Goal: Task Accomplishment & Management: Manage account settings

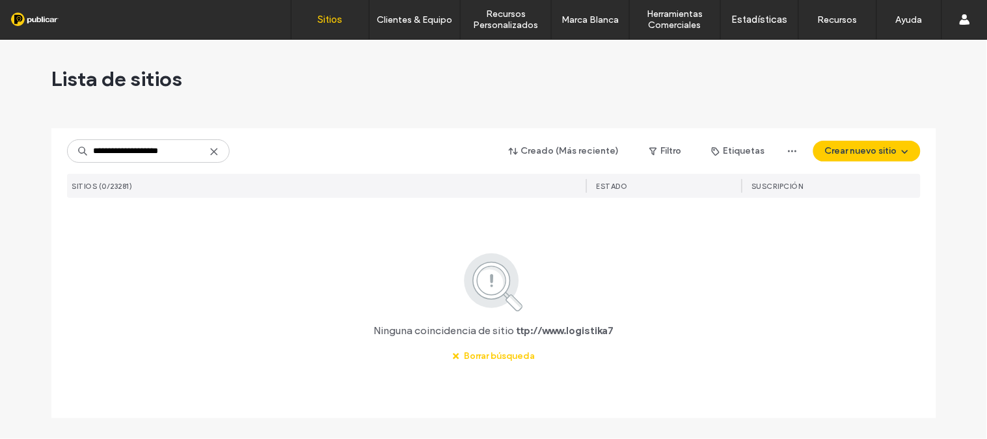
click at [139, 150] on input "**********" at bounding box center [148, 150] width 163 height 23
click at [137, 152] on input "**********" at bounding box center [148, 150] width 163 height 23
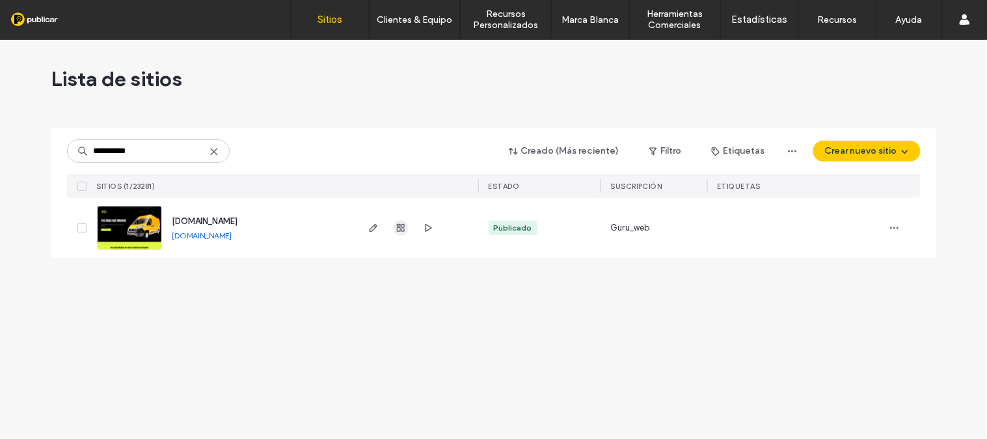
type input "**********"
click at [402, 229] on icon "button" at bounding box center [401, 228] width 10 height 10
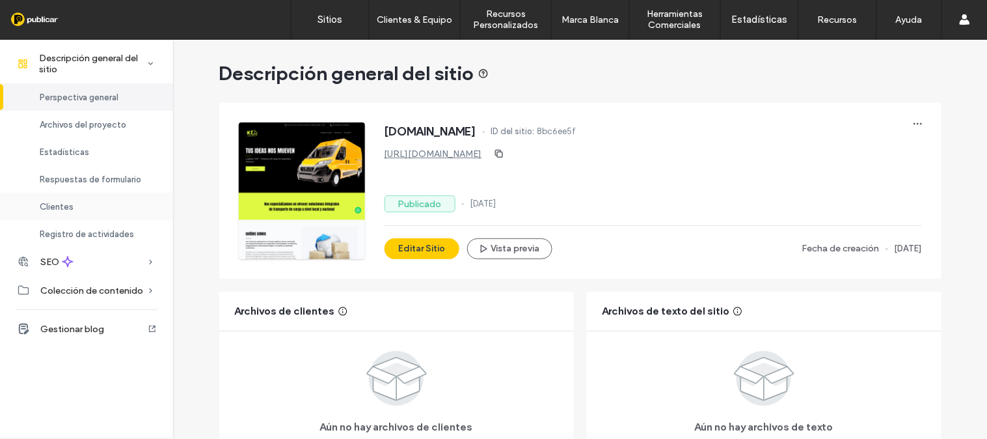
click at [51, 204] on span "Clientes" at bounding box center [57, 207] width 34 height 10
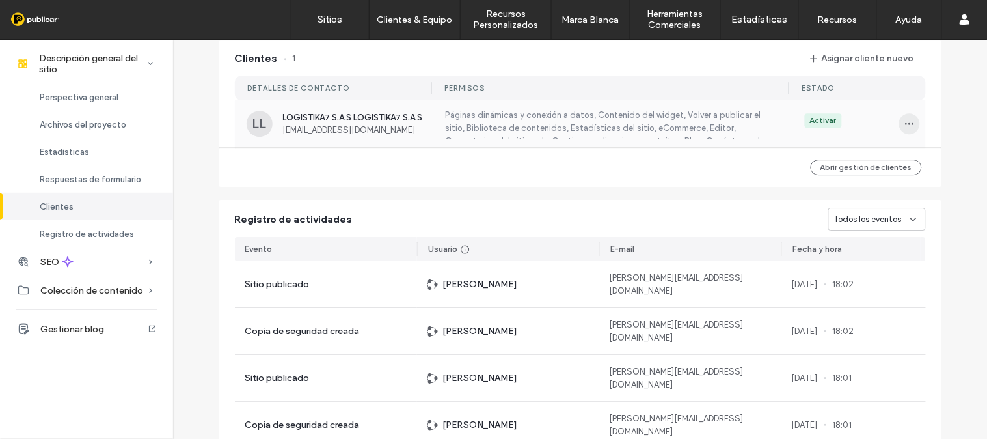
click at [906, 129] on icon "button" at bounding box center [909, 123] width 10 height 10
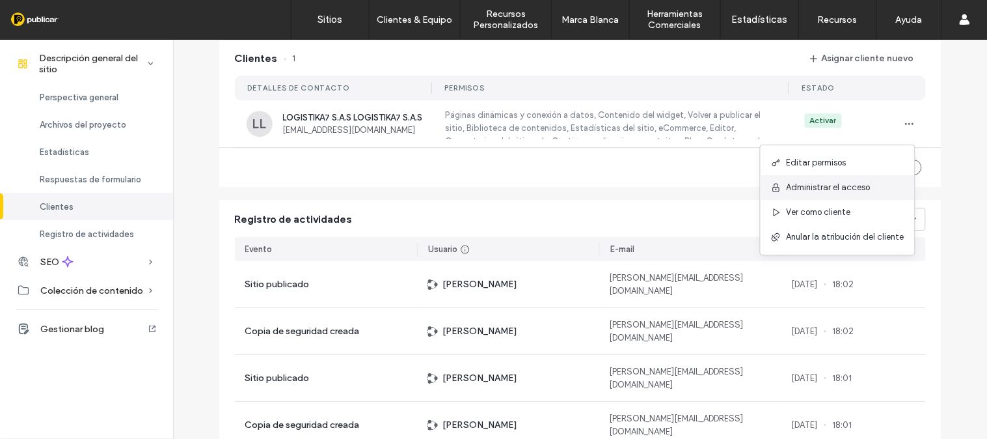
click at [835, 187] on span "Administrar el acceso" at bounding box center [829, 187] width 84 height 13
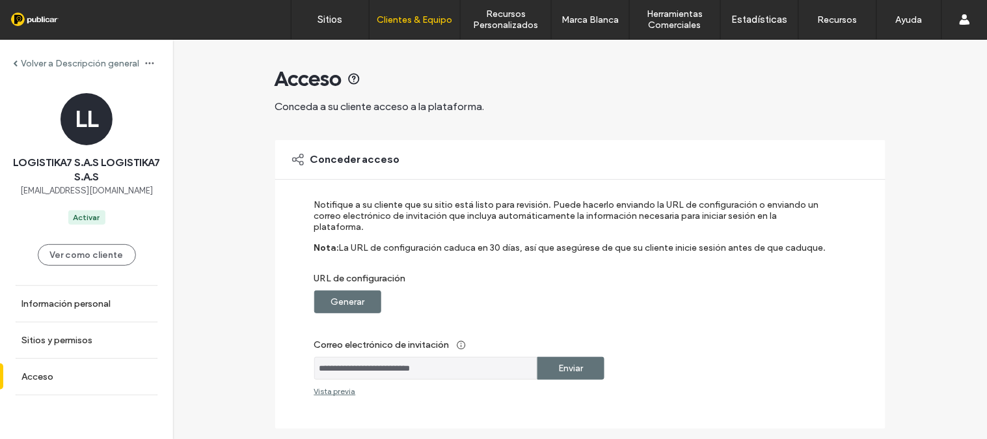
click at [349, 290] on label "Generar" at bounding box center [348, 302] width 34 height 24
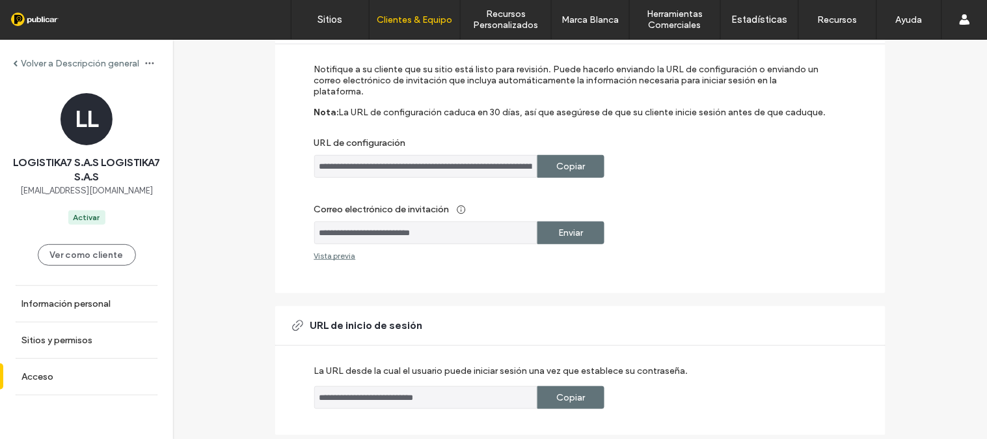
scroll to position [140, 0]
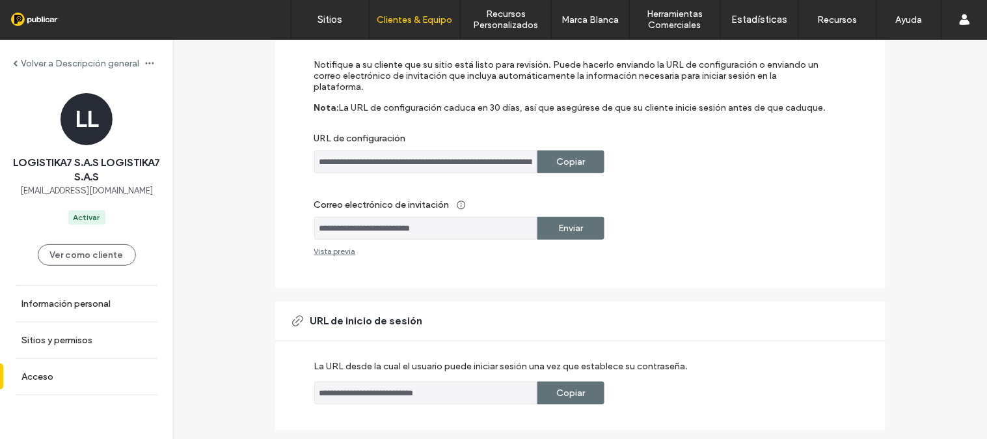
click at [20, 62] on div "Volver a Descripción general" at bounding box center [76, 63] width 126 height 11
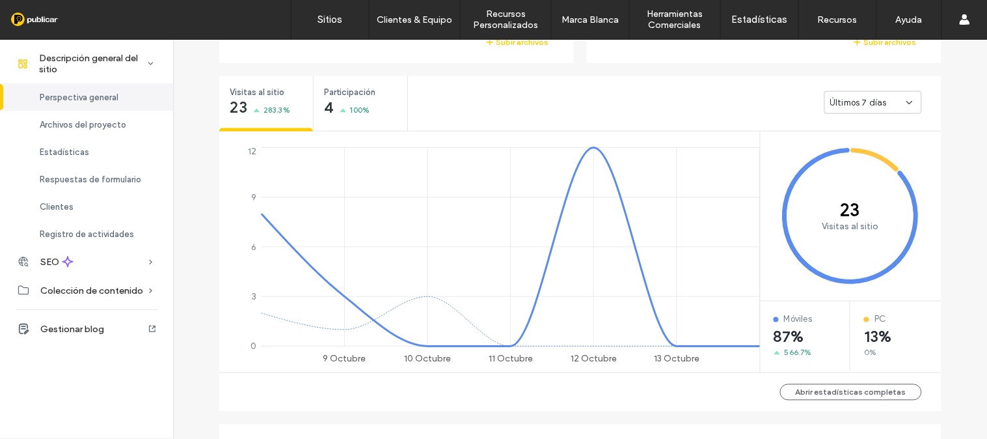
scroll to position [442, 0]
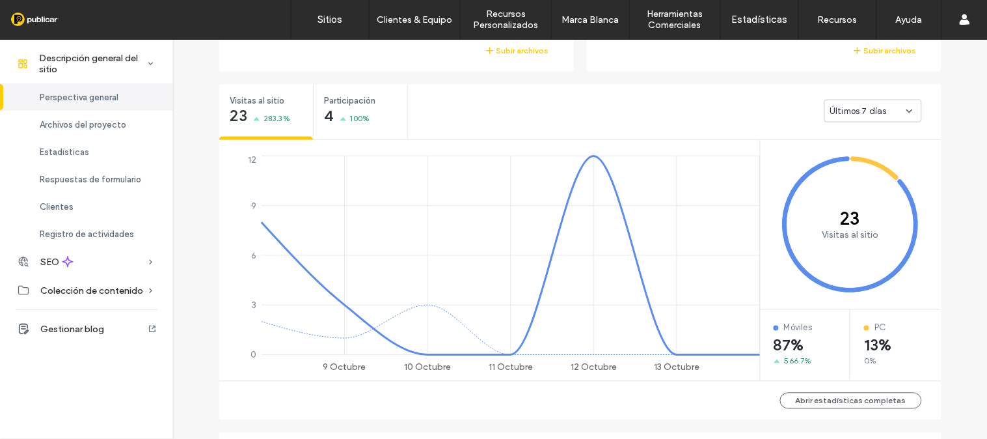
click at [901, 116] on div "Últimos 7 días" at bounding box center [873, 111] width 98 height 23
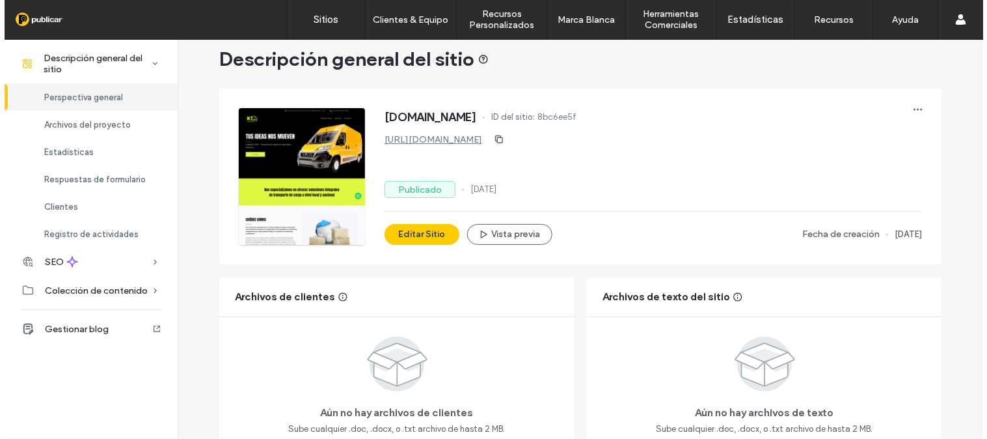
scroll to position [0, 0]
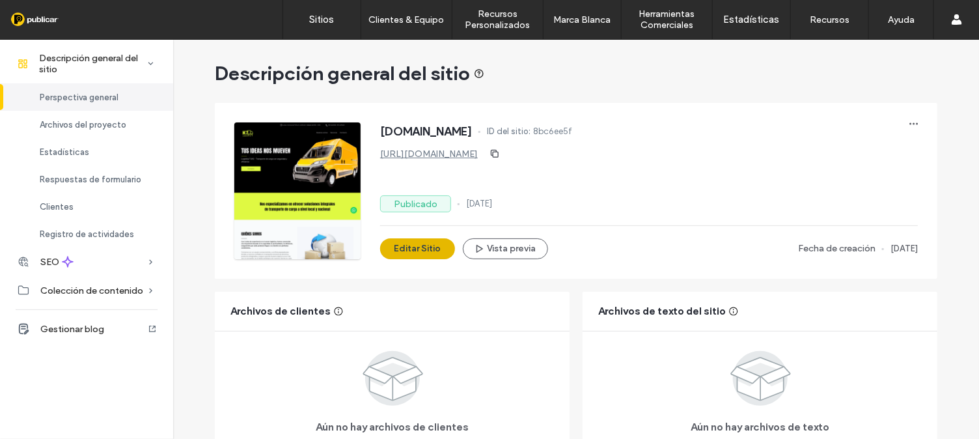
click at [404, 247] on button "Editar Sitio" at bounding box center [417, 248] width 75 height 21
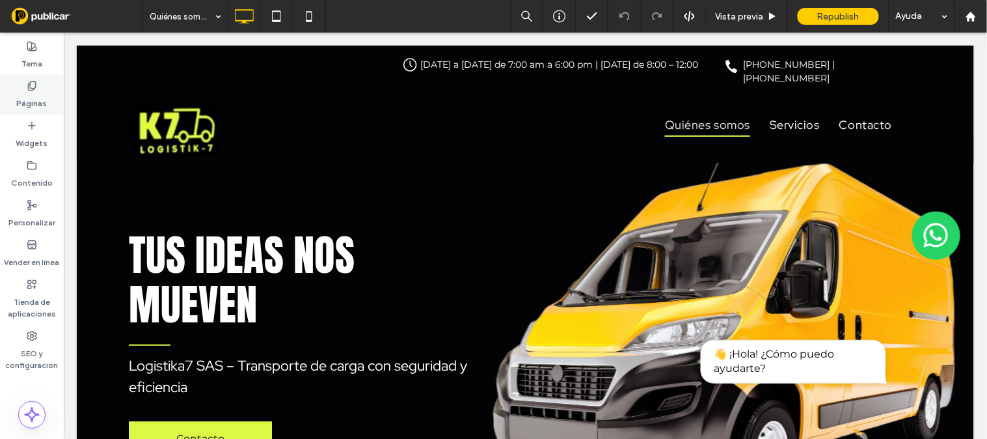
click at [27, 88] on icon at bounding box center [32, 86] width 10 height 10
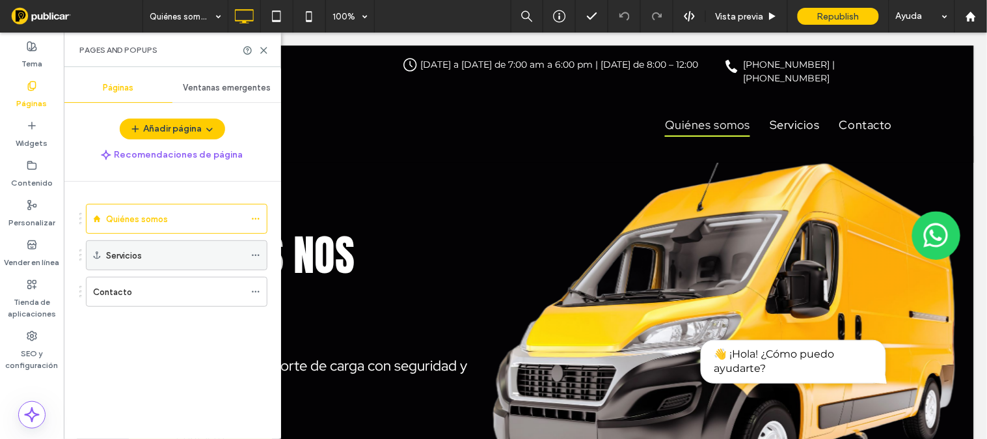
click at [169, 255] on div "Servicios" at bounding box center [175, 256] width 139 height 14
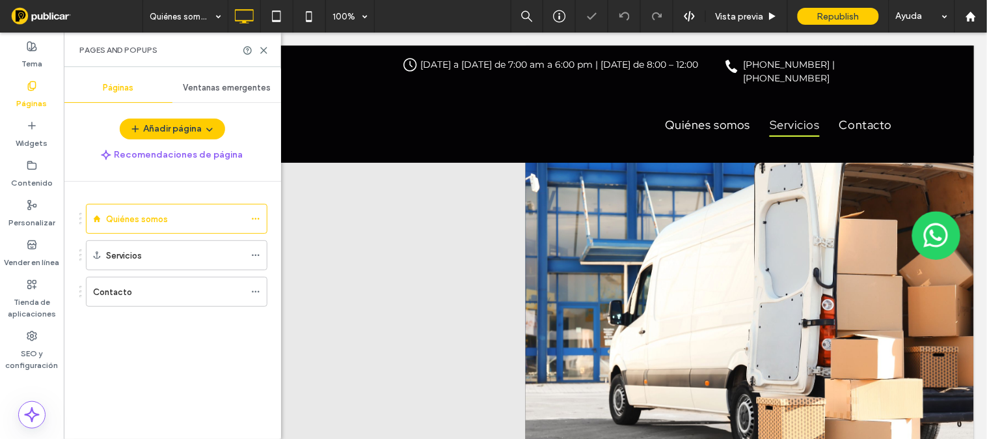
scroll to position [1788, 0]
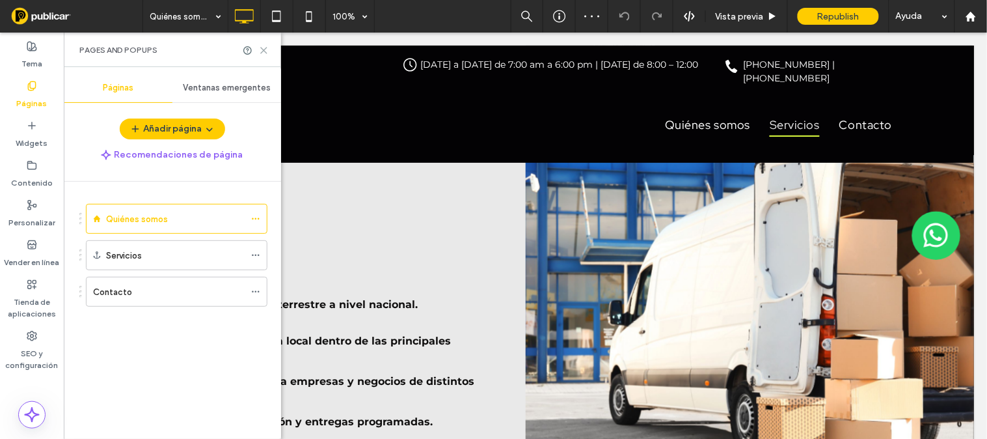
click at [262, 50] on icon at bounding box center [264, 51] width 10 height 10
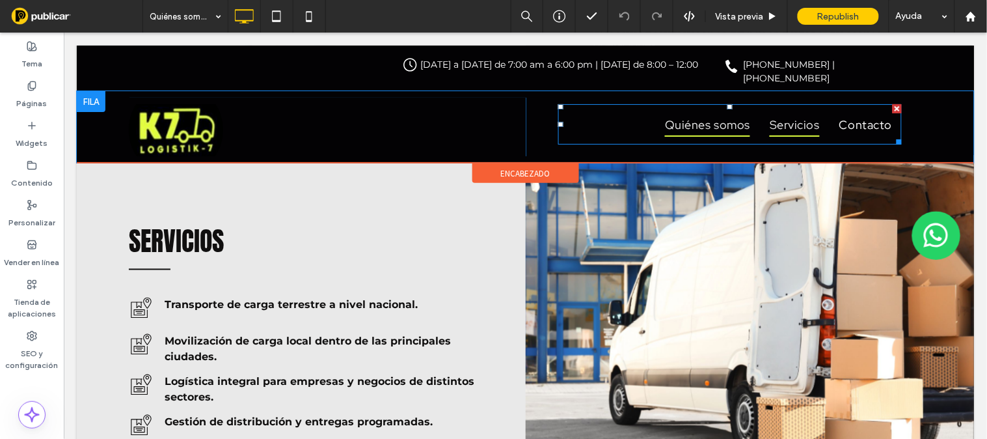
click at [729, 120] on span "Quiénes somos" at bounding box center [706, 123] width 85 height 25
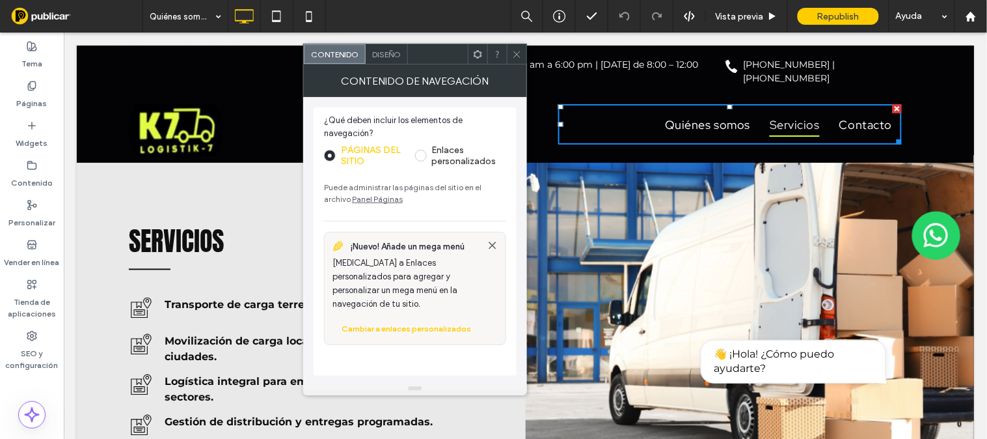
click at [352, 199] on link "Panel Páginas" at bounding box center [377, 199] width 51 height 10
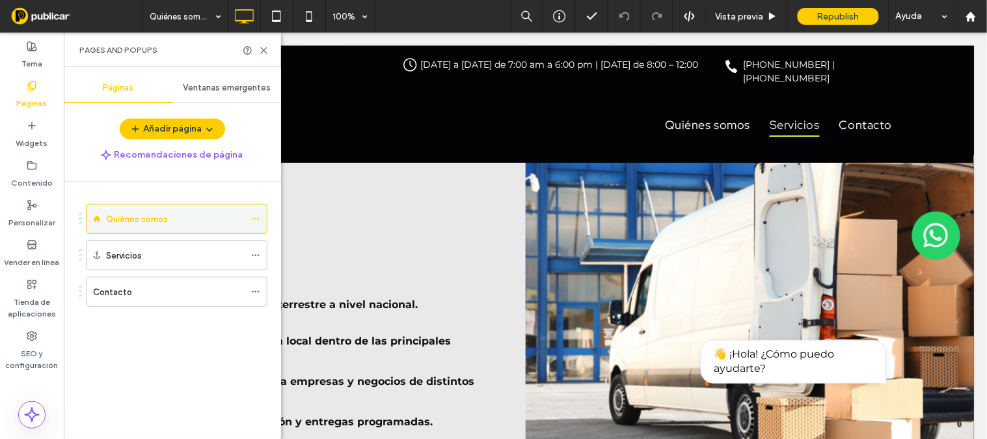
click at [126, 226] on div "Quiénes somos" at bounding box center [175, 218] width 139 height 29
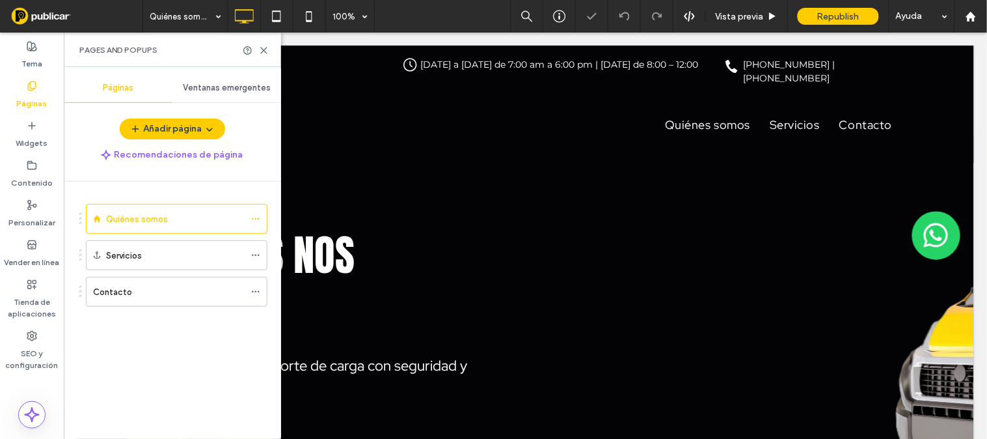
scroll to position [0, 0]
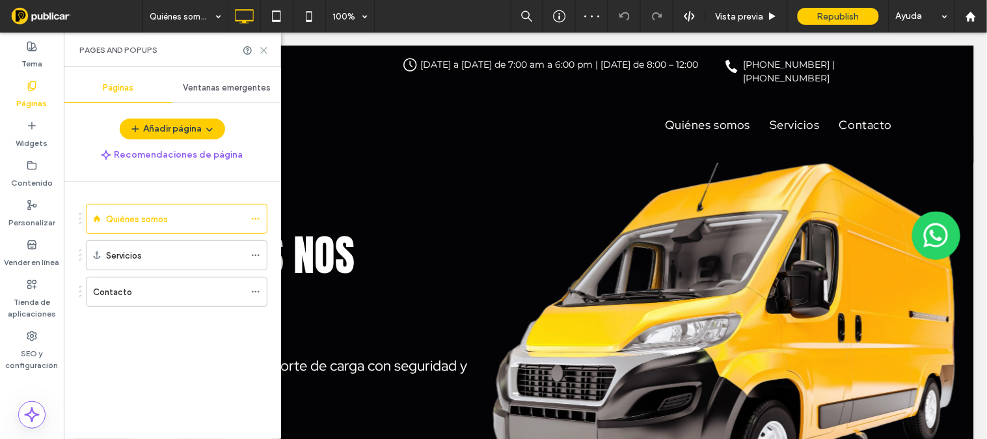
click at [264, 49] on use at bounding box center [264, 50] width 6 height 6
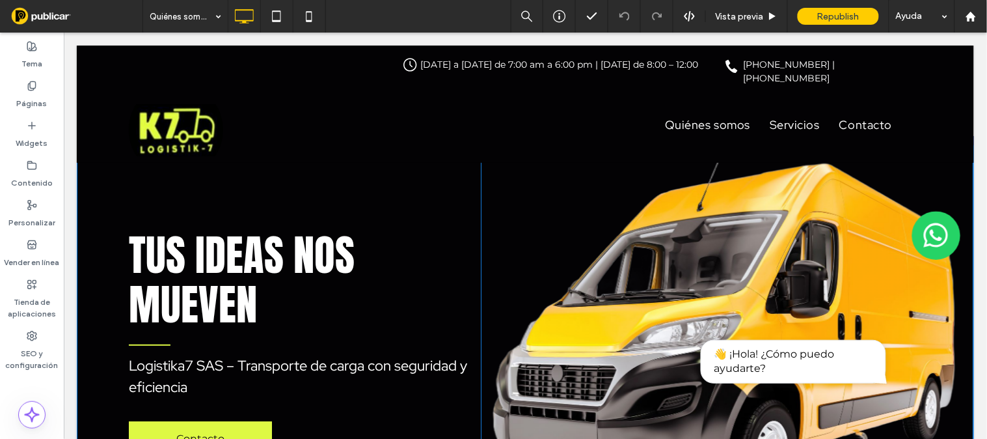
click at [653, 187] on img at bounding box center [726, 340] width 493 height 411
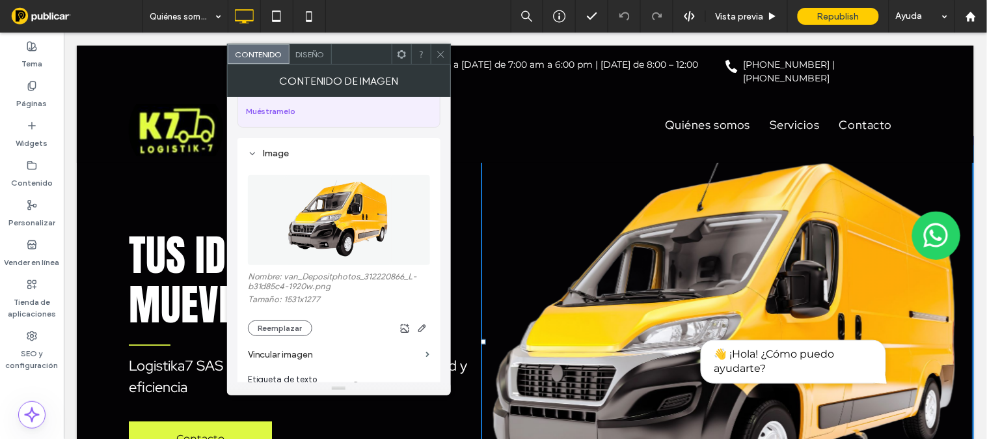
scroll to position [112, 0]
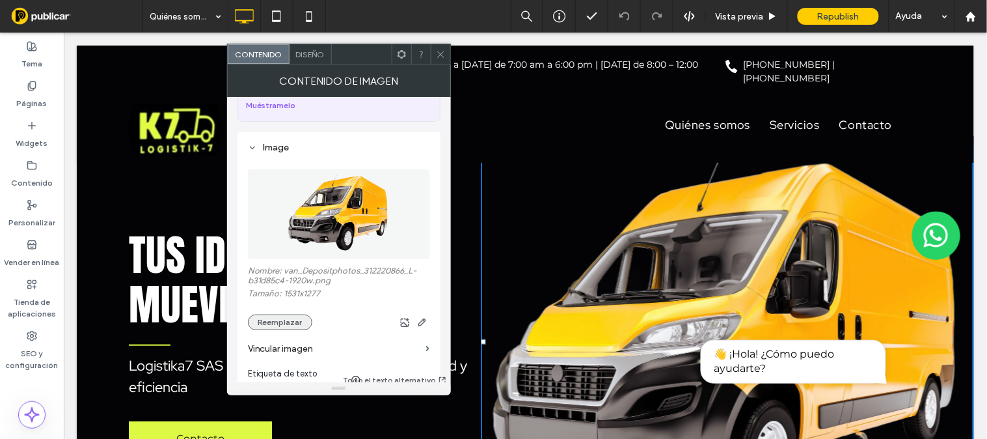
click at [297, 321] on button "Reemplazar" at bounding box center [280, 322] width 64 height 16
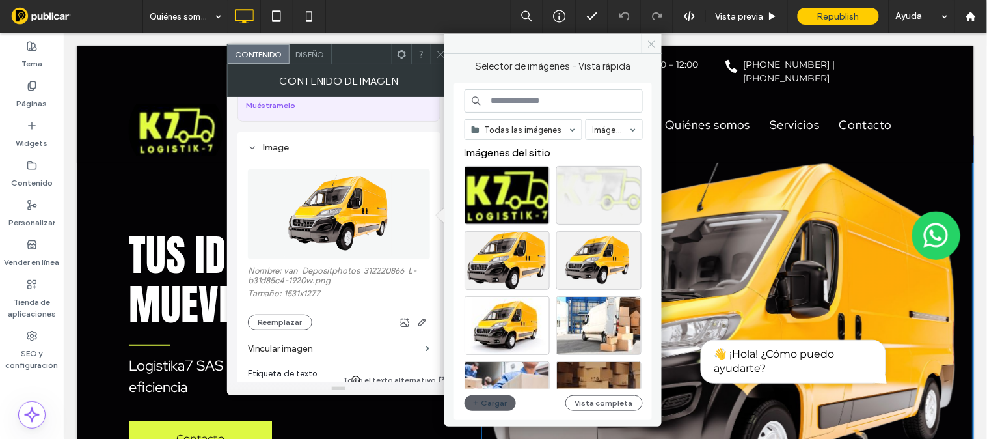
click at [651, 42] on icon at bounding box center [652, 44] width 10 height 10
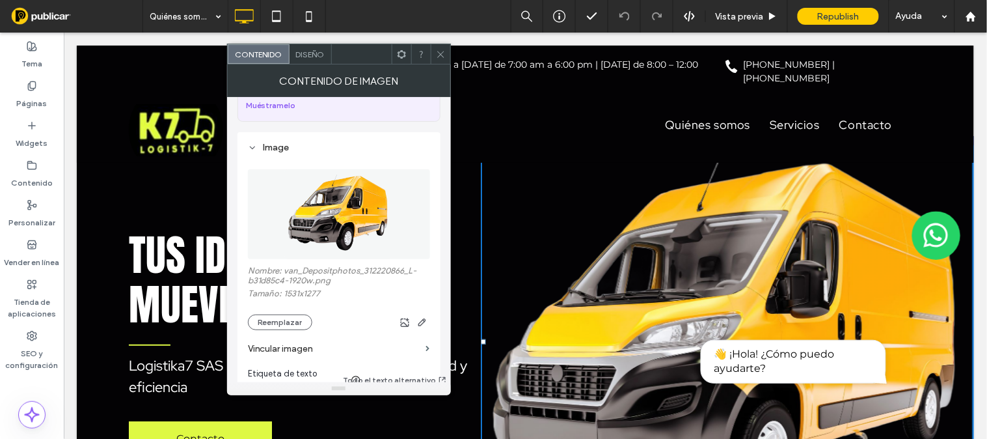
click at [441, 54] on icon at bounding box center [441, 54] width 10 height 10
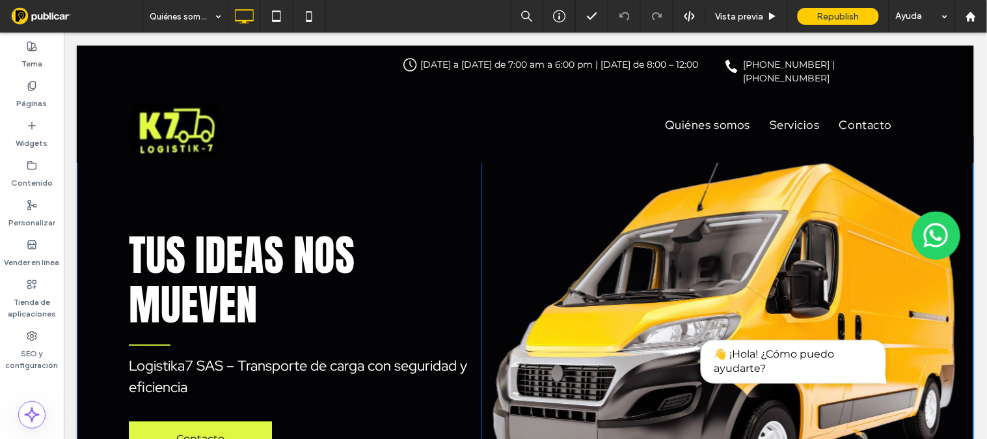
click at [790, 180] on img at bounding box center [726, 340] width 493 height 411
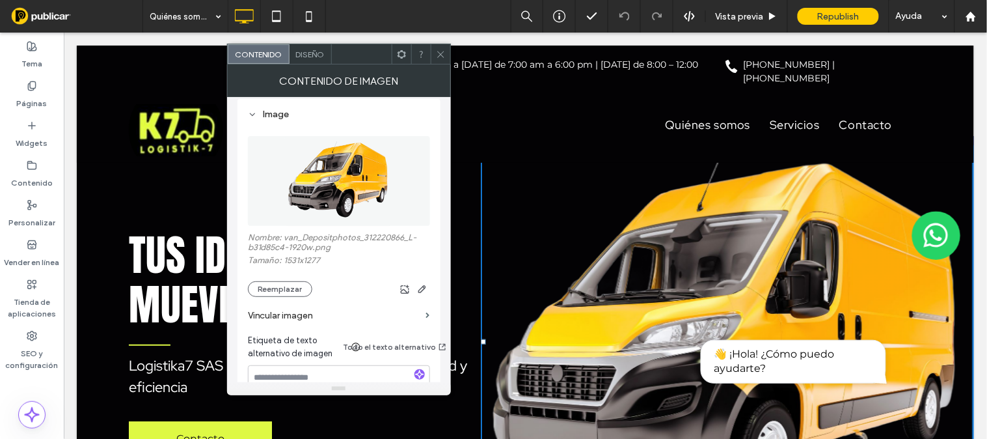
scroll to position [150, 0]
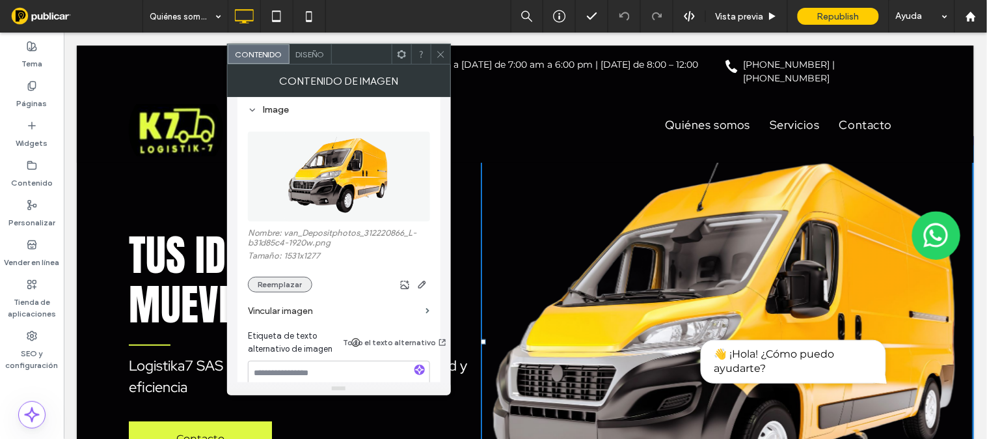
click at [281, 282] on button "Reemplazar" at bounding box center [280, 285] width 64 height 16
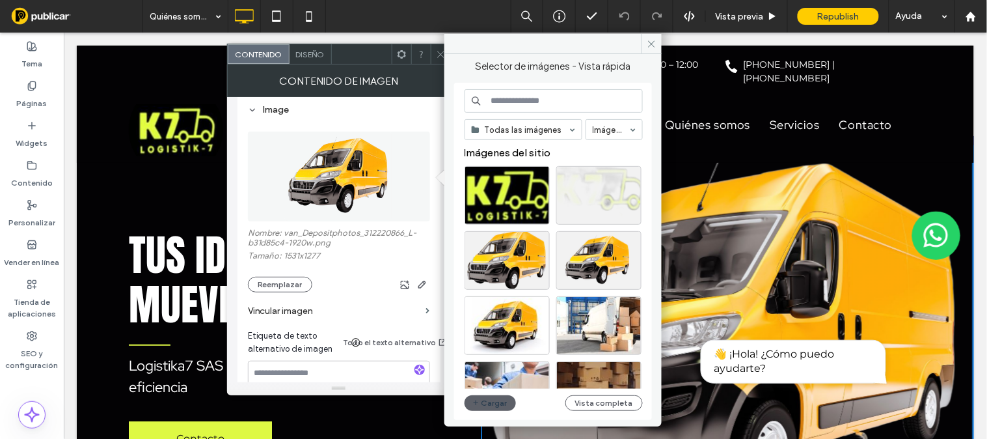
scroll to position [193, 0]
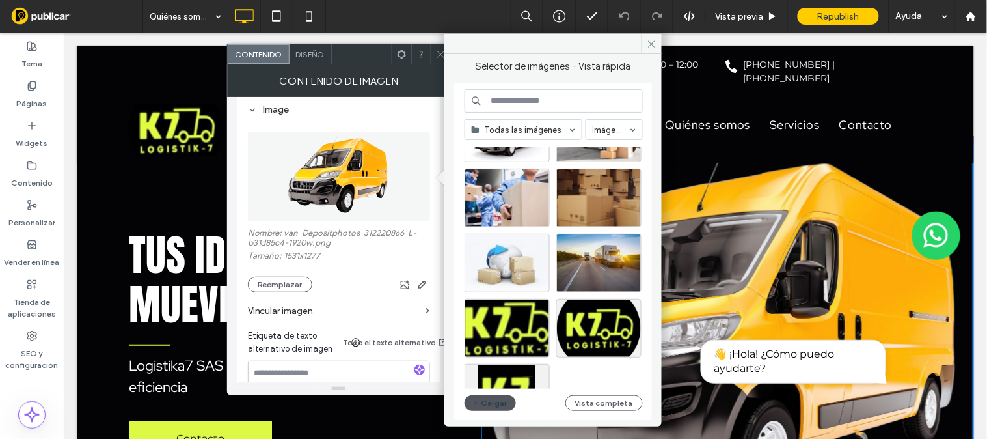
click at [491, 403] on button "Cargar" at bounding box center [491, 403] width 52 height 16
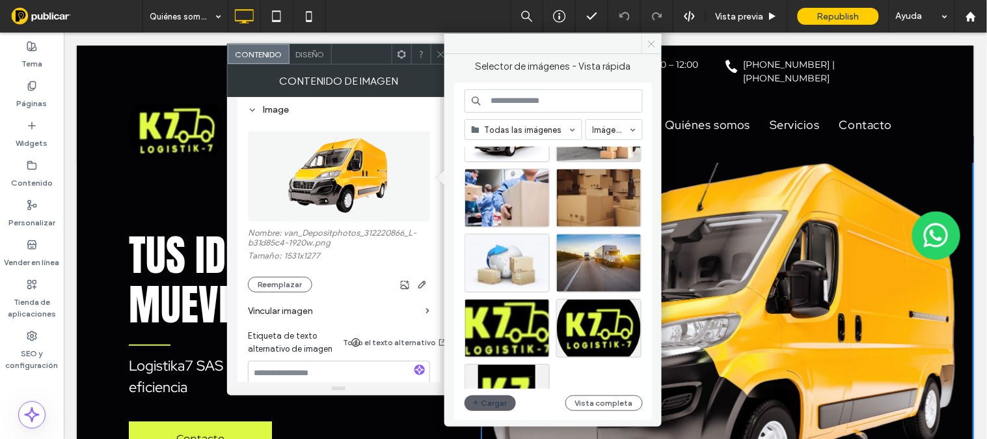
click at [653, 44] on icon at bounding box center [652, 44] width 10 height 10
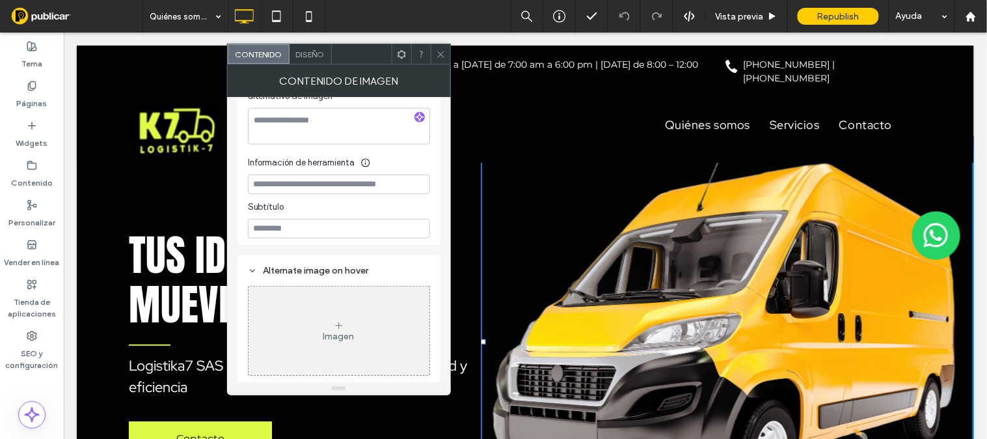
scroll to position [0, 0]
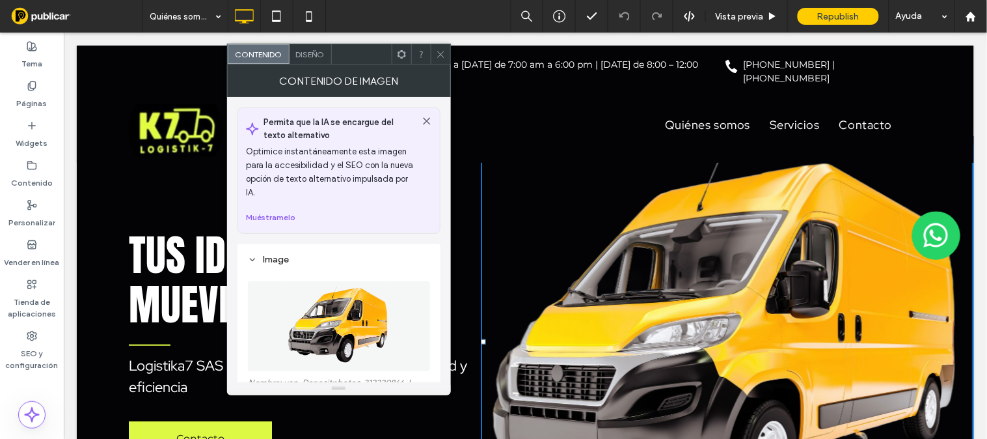
click at [439, 54] on icon at bounding box center [441, 54] width 10 height 10
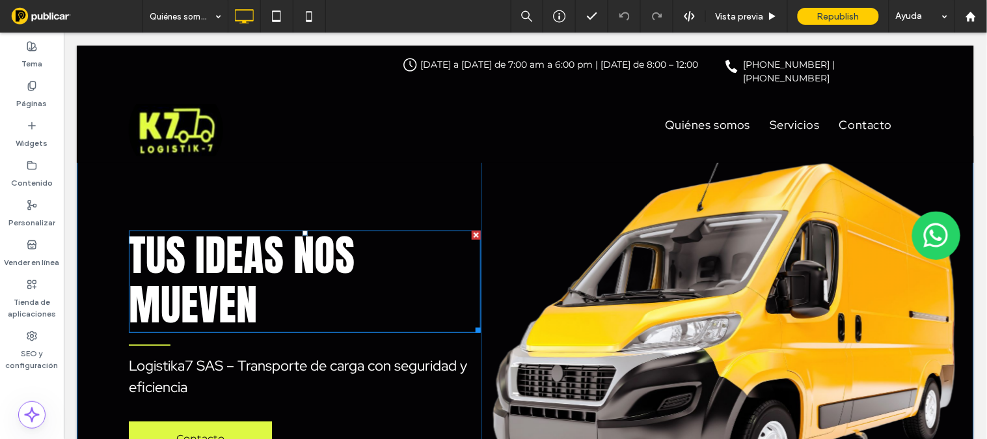
click at [296, 306] on h3 "Tus ideas nos mueven" at bounding box center [304, 281] width 352 height 100
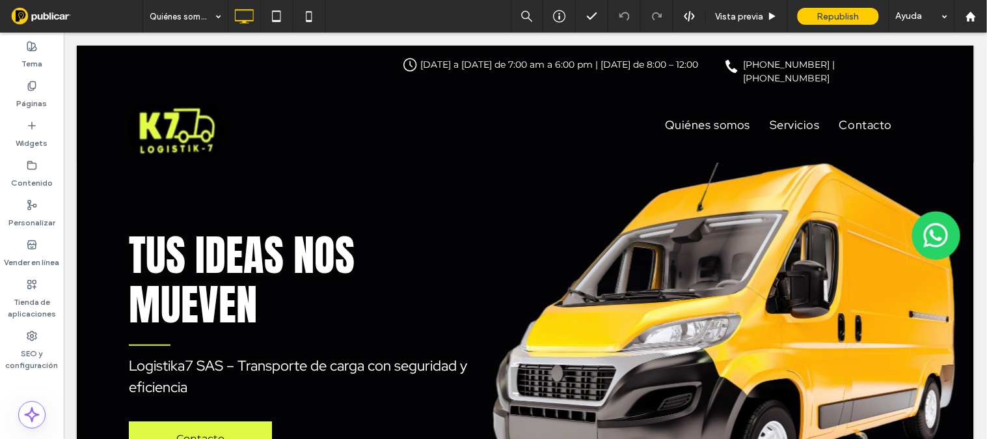
click at [296, 306] on h3 "Tus ideas nos mueven" at bounding box center [304, 281] width 352 height 100
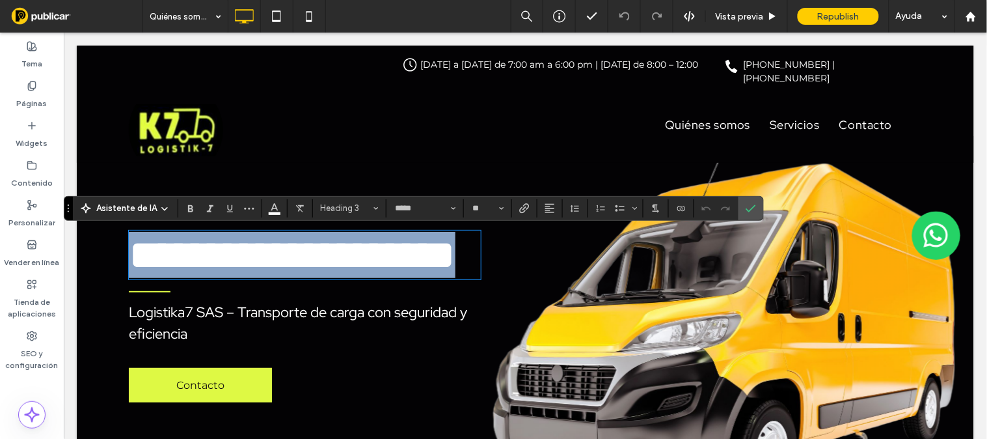
type input "*****"
type input "**"
click at [273, 278] on h3 "**********" at bounding box center [304, 254] width 352 height 47
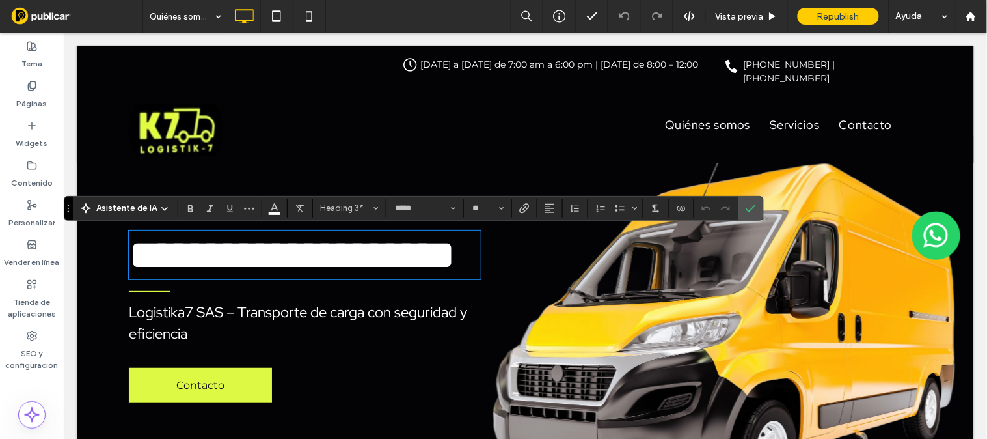
scroll to position [5, 0]
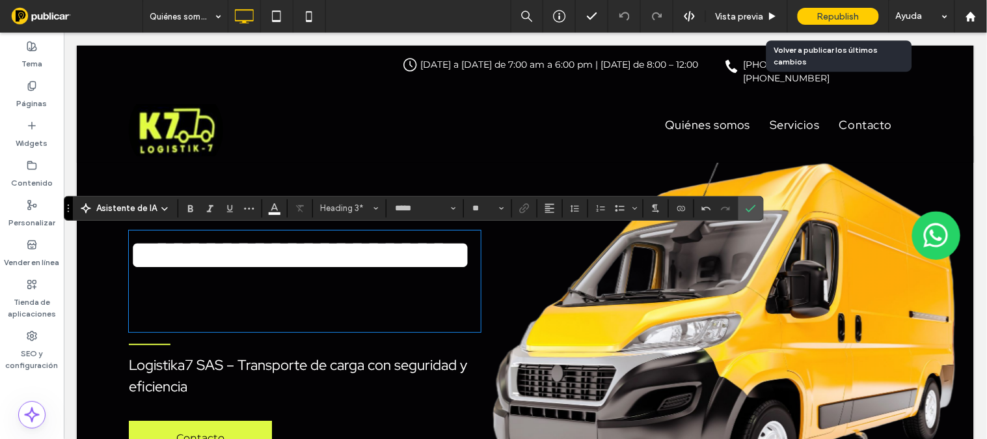
click at [831, 20] on span "Republish" at bounding box center [838, 16] width 42 height 11
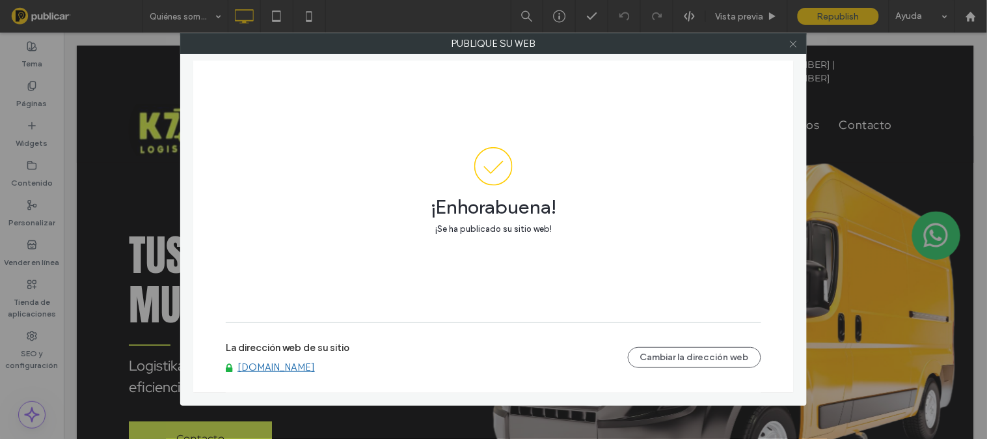
click at [790, 46] on icon at bounding box center [794, 44] width 10 height 10
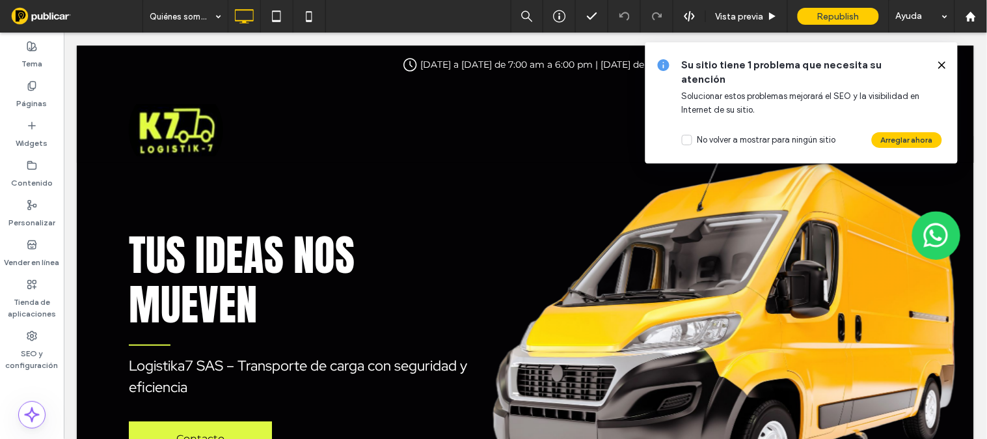
click at [941, 62] on icon at bounding box center [942, 65] width 10 height 10
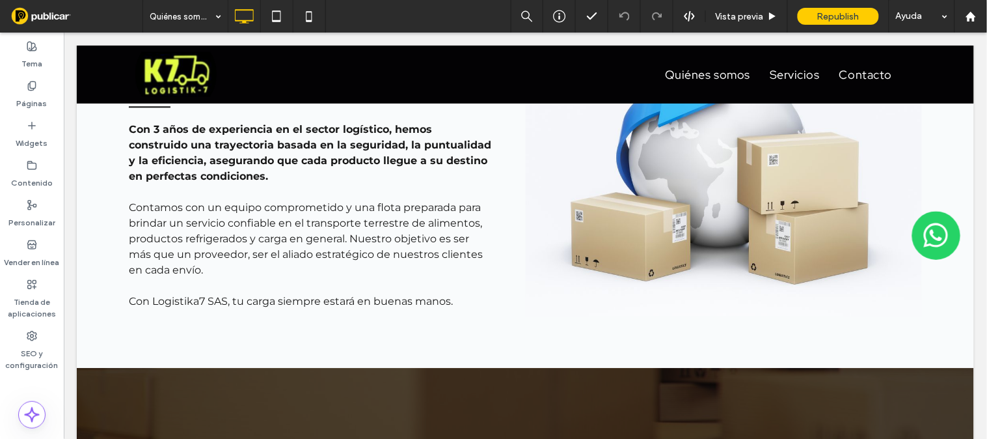
scroll to position [654, 0]
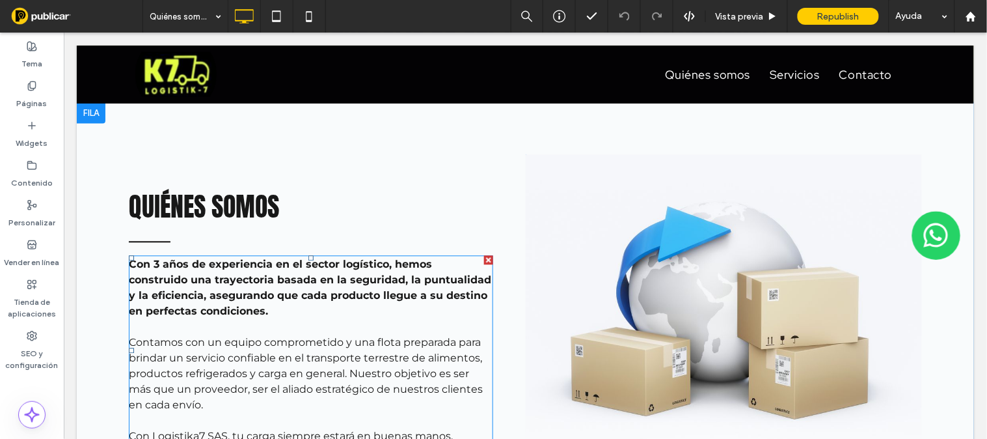
click at [483, 256] on div at bounding box center [487, 259] width 9 height 9
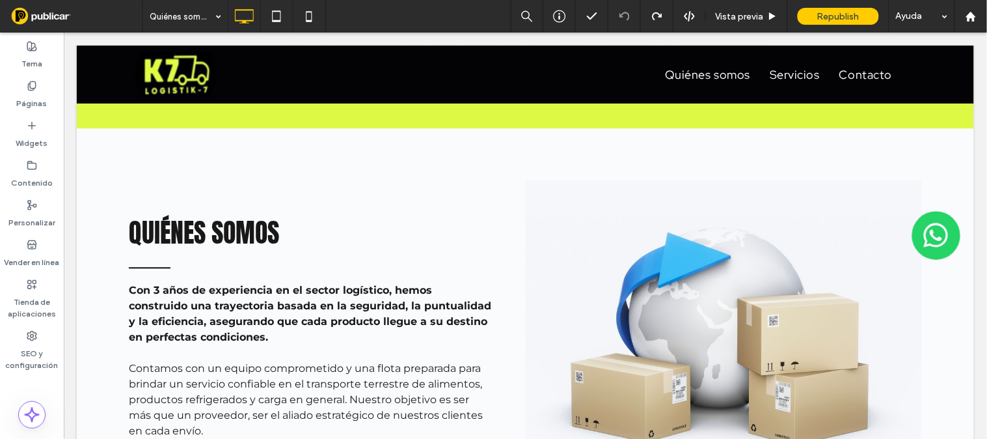
scroll to position [691, 0]
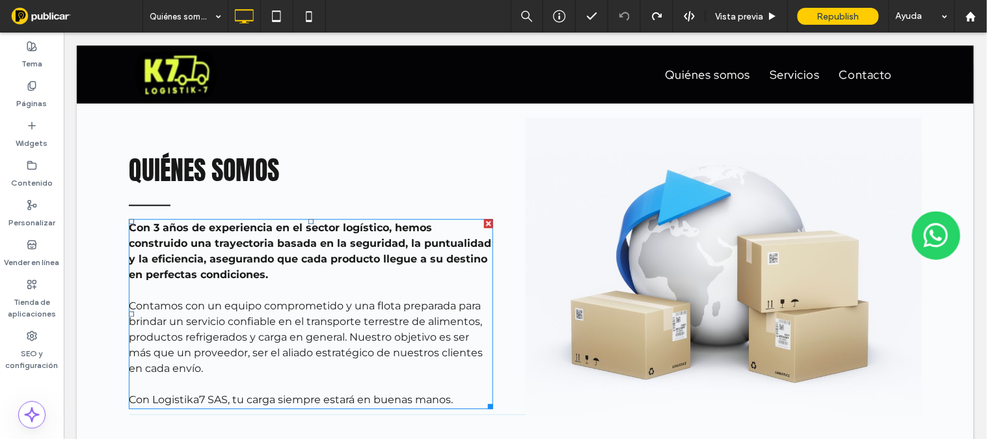
click at [456, 391] on p "Con Logistika7 SAS, tu carga siempre estará en buenas manos." at bounding box center [310, 399] width 364 height 16
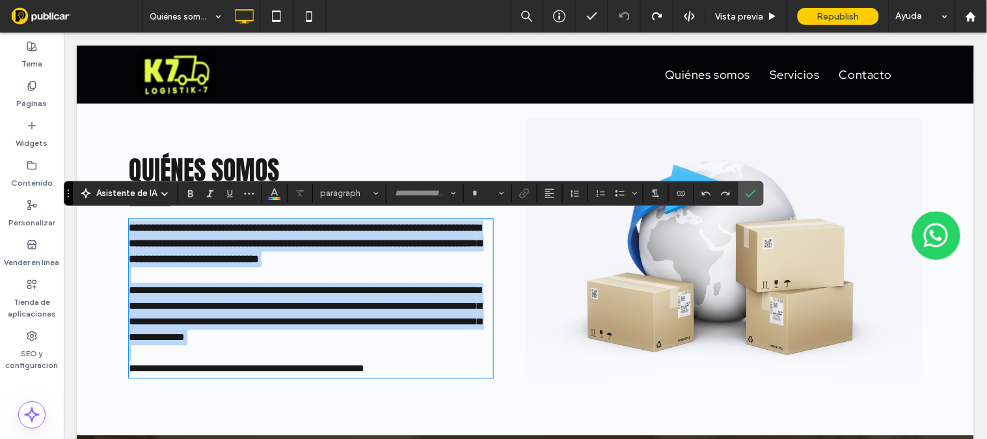
type input "**********"
type input "**"
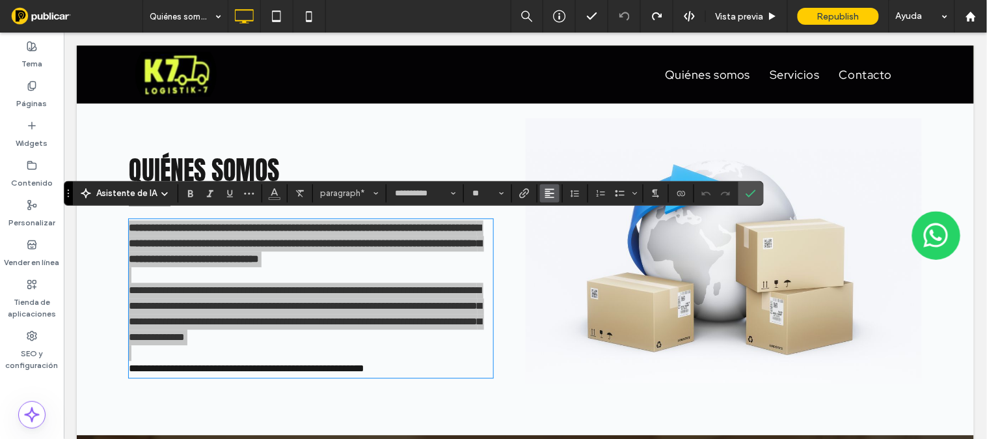
click at [549, 188] on icon "Alineación" at bounding box center [550, 193] width 10 height 10
click at [560, 269] on icon "ui.textEditor.alignment.justify" at bounding box center [559, 270] width 10 height 10
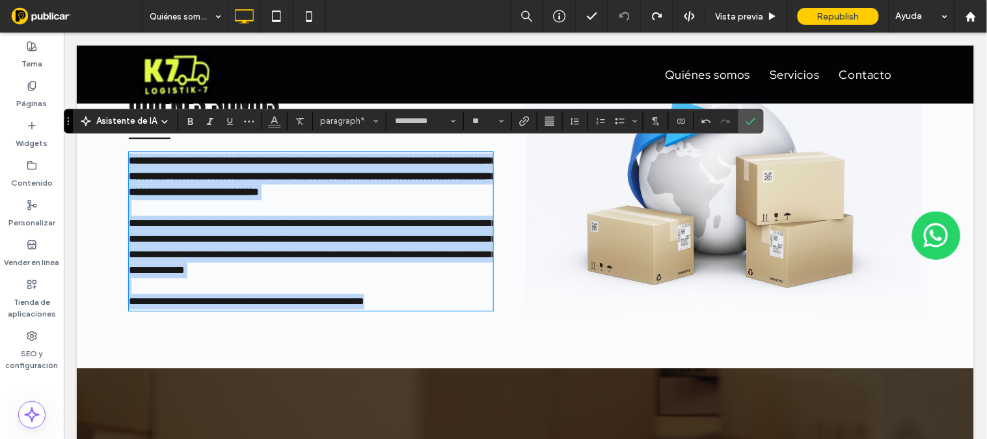
scroll to position [763, 0]
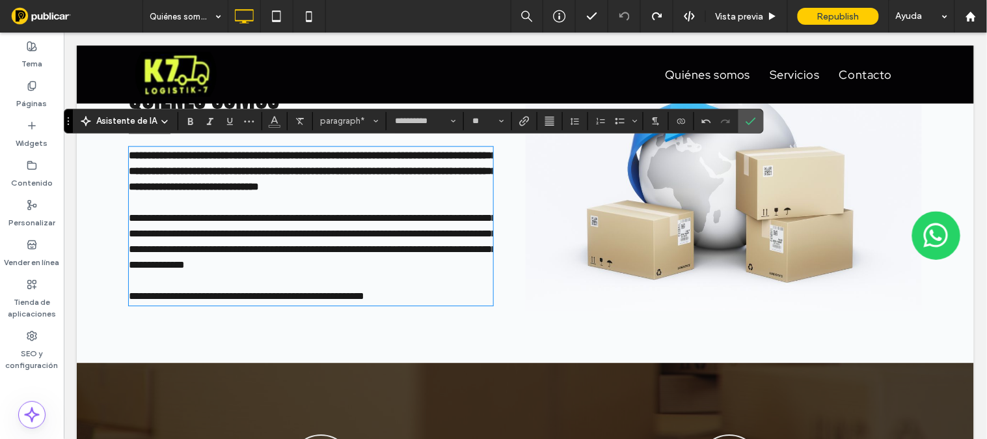
click at [712, 178] on div at bounding box center [698, 167] width 322 height 244
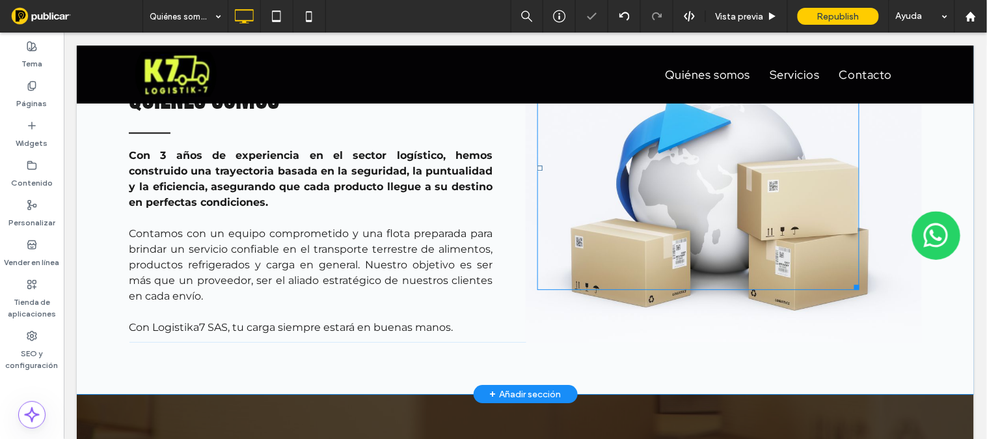
click at [710, 178] on div at bounding box center [698, 167] width 322 height 244
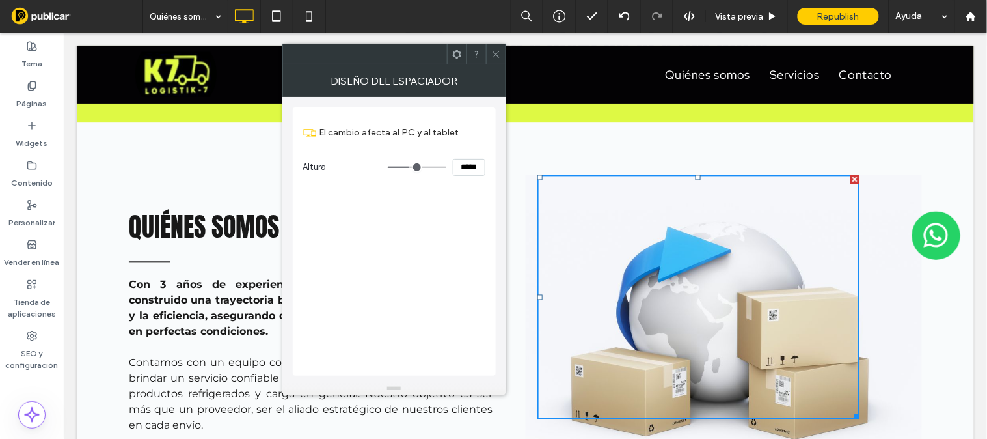
scroll to position [618, 0]
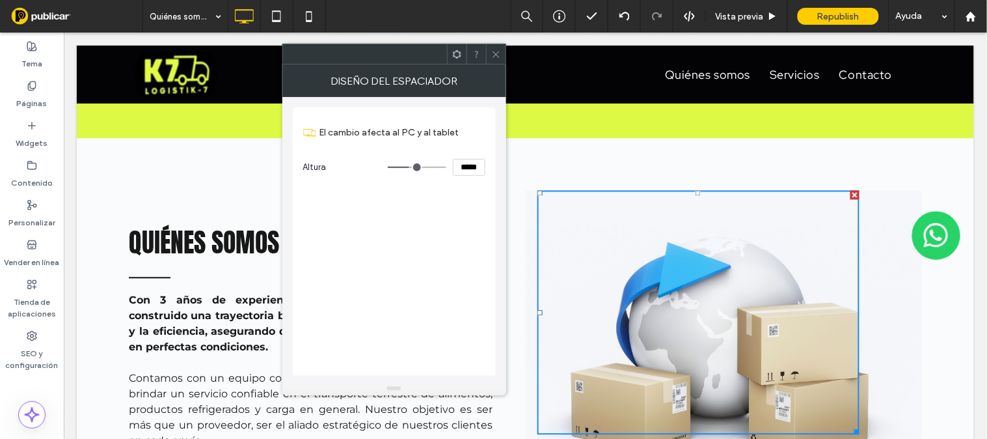
click at [866, 366] on div "Click To Paste" at bounding box center [723, 338] width 397 height 296
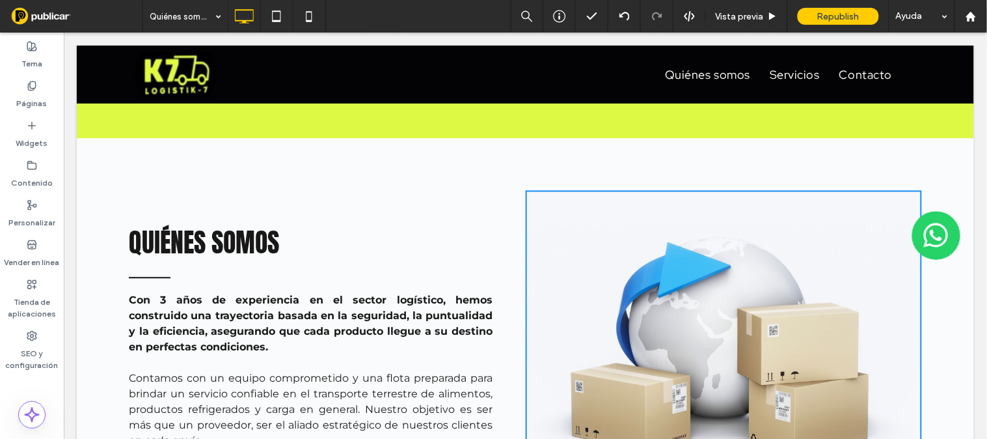
click at [863, 362] on div "Click To Paste" at bounding box center [723, 338] width 397 height 296
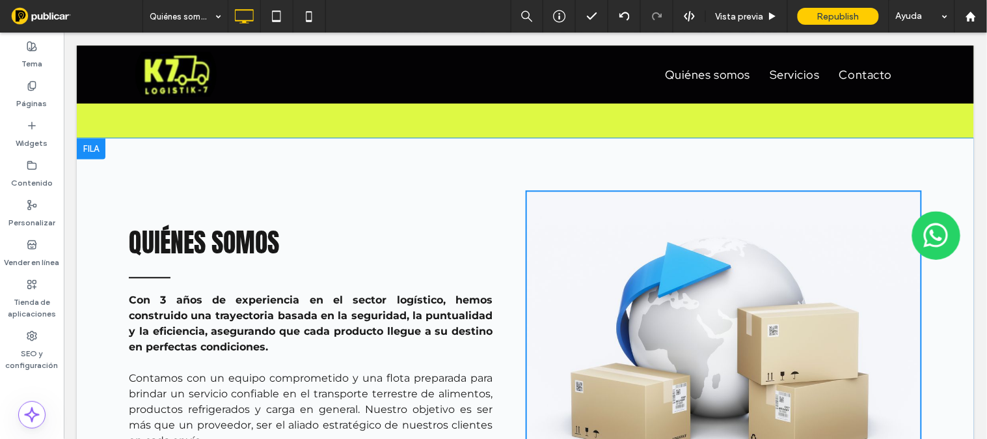
click at [525, 304] on div "Click To Paste" at bounding box center [723, 338] width 397 height 296
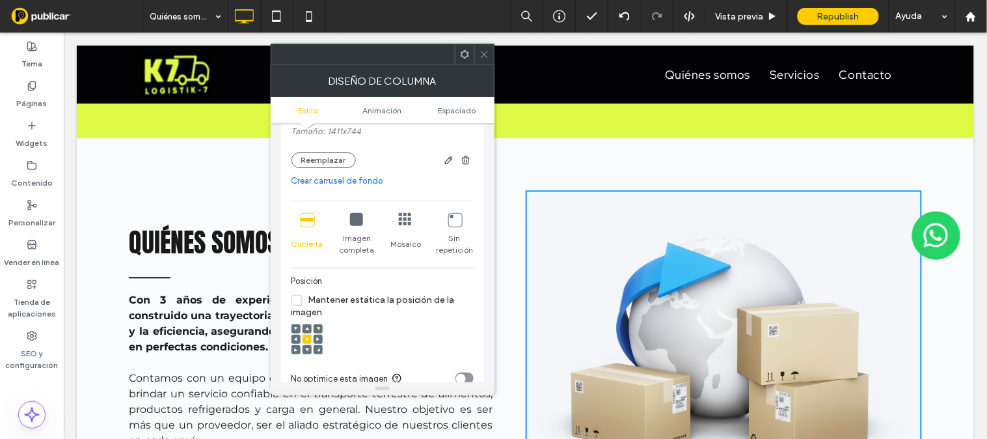
scroll to position [165, 0]
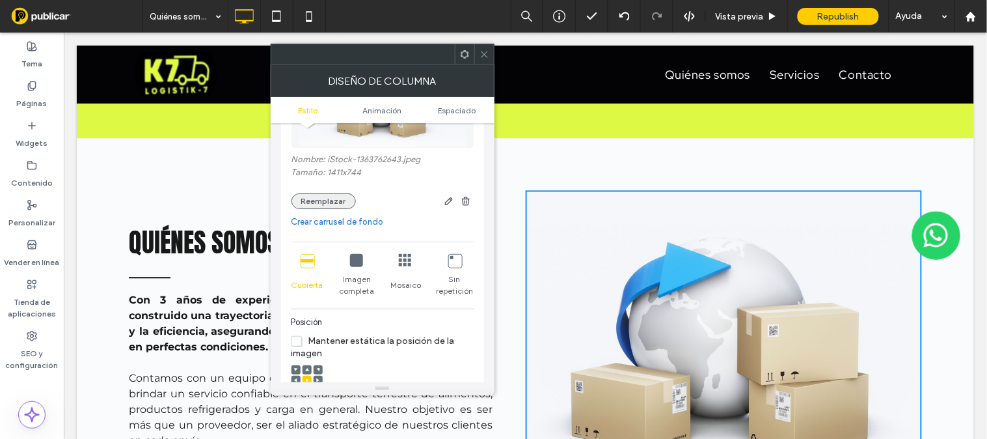
click at [329, 202] on button "Reemplazar" at bounding box center [323, 201] width 64 height 16
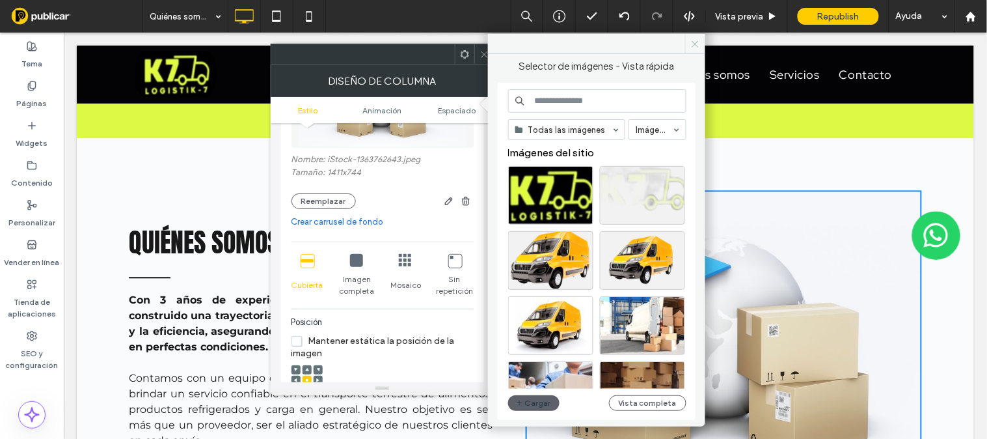
drag, startPoint x: 692, startPoint y: 42, endPoint x: 628, endPoint y: 8, distance: 72.2
click at [692, 42] on icon at bounding box center [695, 44] width 10 height 10
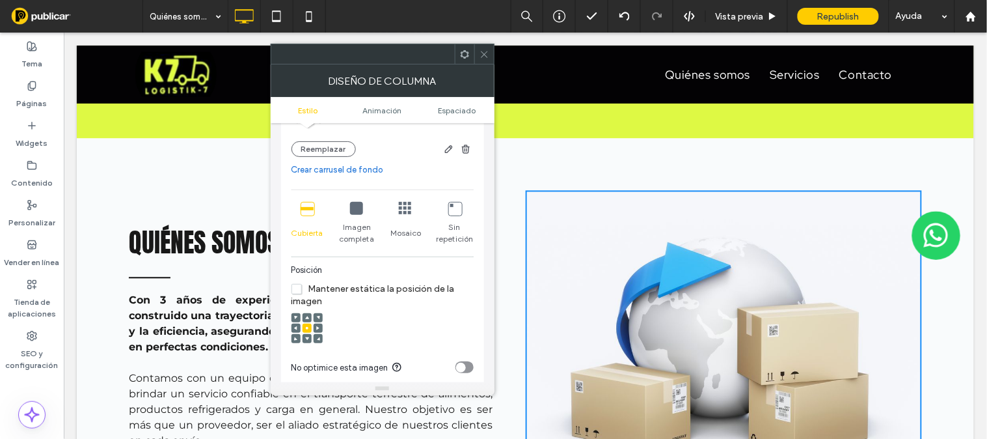
scroll to position [236, 0]
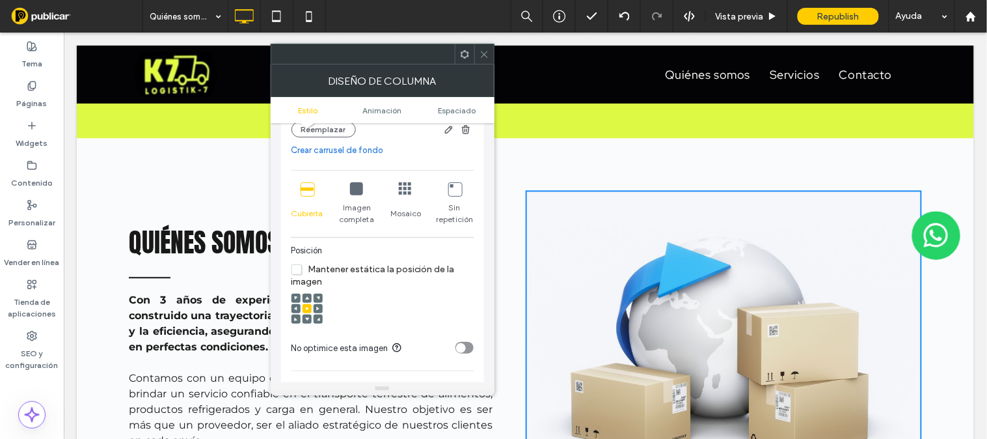
click at [319, 321] on use at bounding box center [318, 318] width 3 height 3
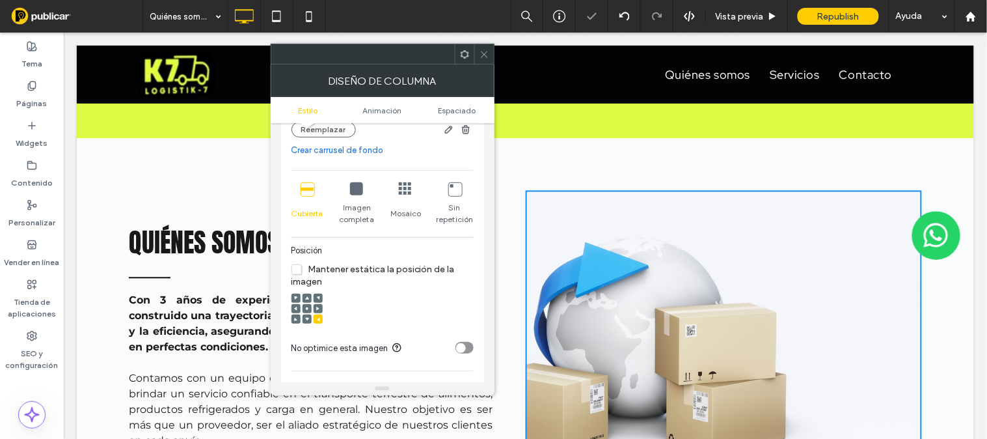
click at [307, 321] on use at bounding box center [307, 318] width 4 height 3
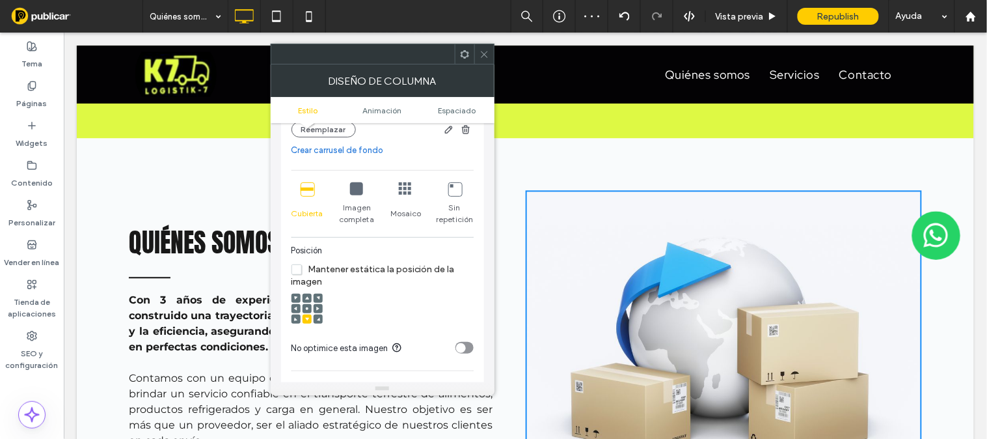
click at [294, 313] on span at bounding box center [296, 308] width 4 height 9
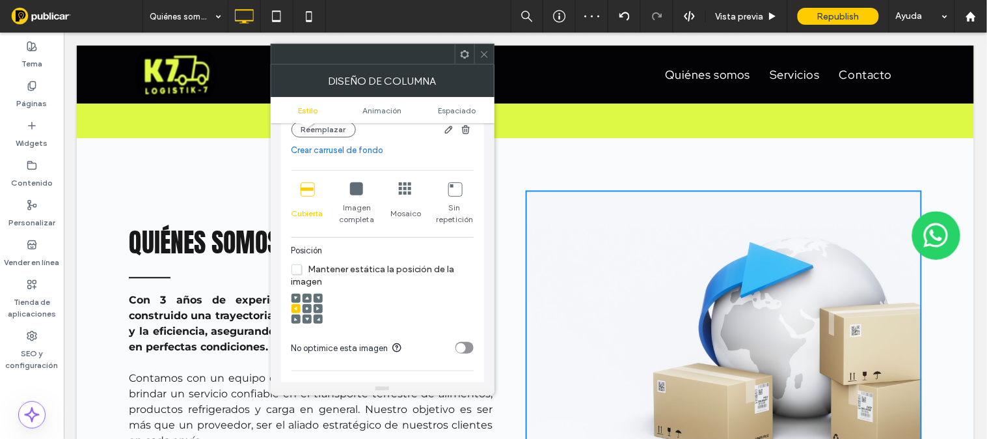
click at [297, 296] on span at bounding box center [296, 297] width 4 height 9
click at [308, 308] on icon at bounding box center [307, 308] width 4 height 4
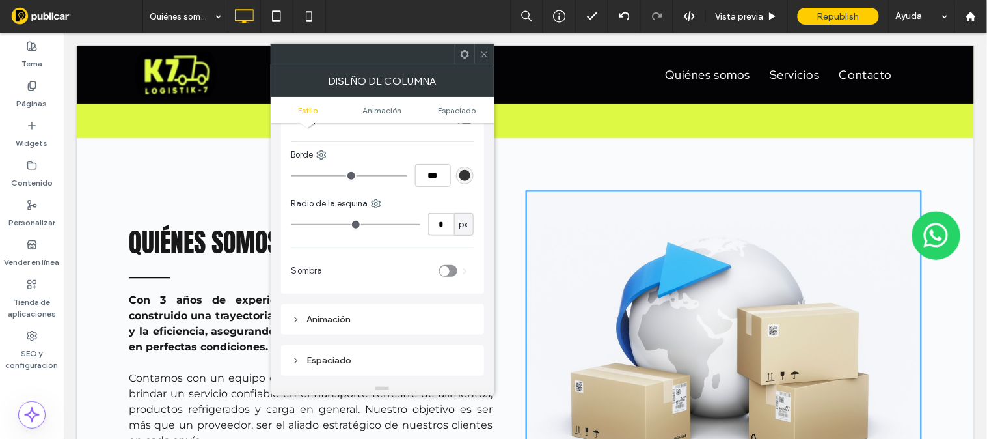
scroll to position [514, 0]
click at [488, 50] on icon at bounding box center [484, 54] width 10 height 10
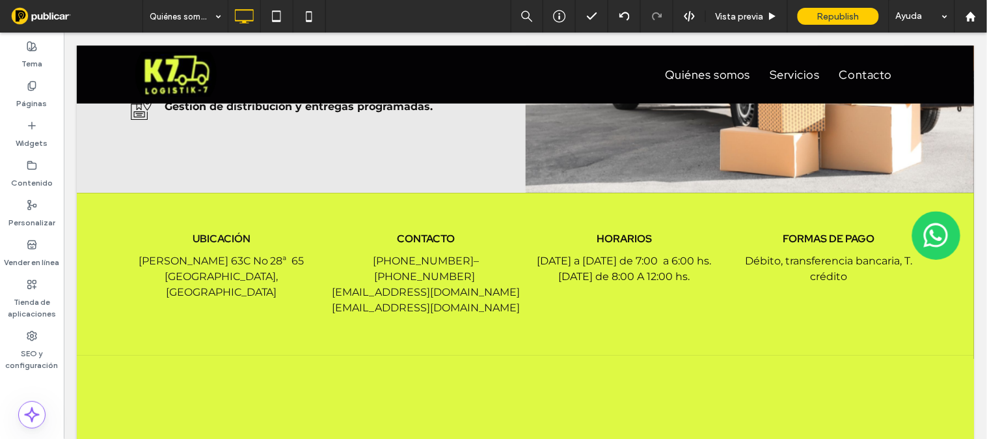
scroll to position [2098, 0]
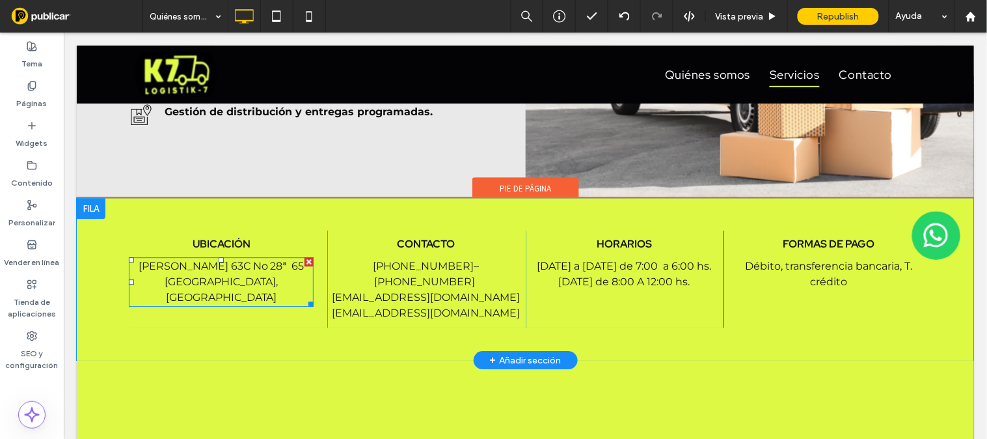
click at [170, 263] on span "Valle 63C No 28ª 65 Barrios Unidos, Bogotá" at bounding box center [221, 281] width 166 height 44
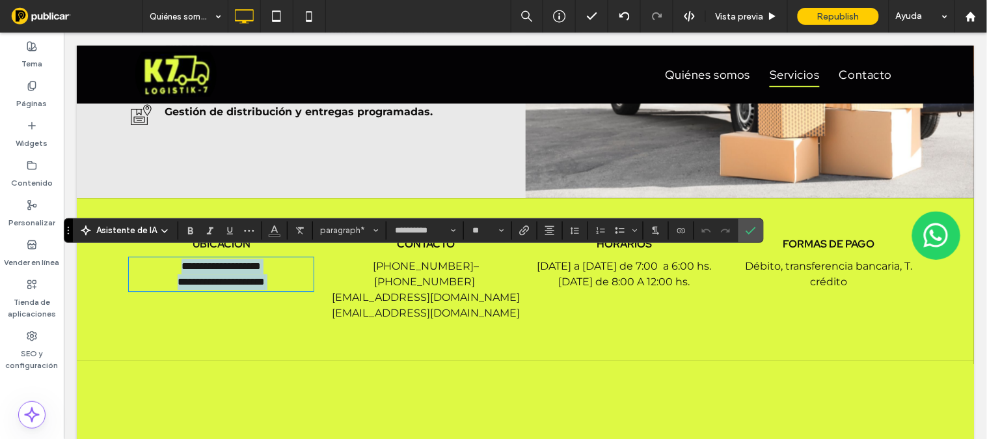
click at [177, 262] on span "**********" at bounding box center [220, 272] width 87 height 25
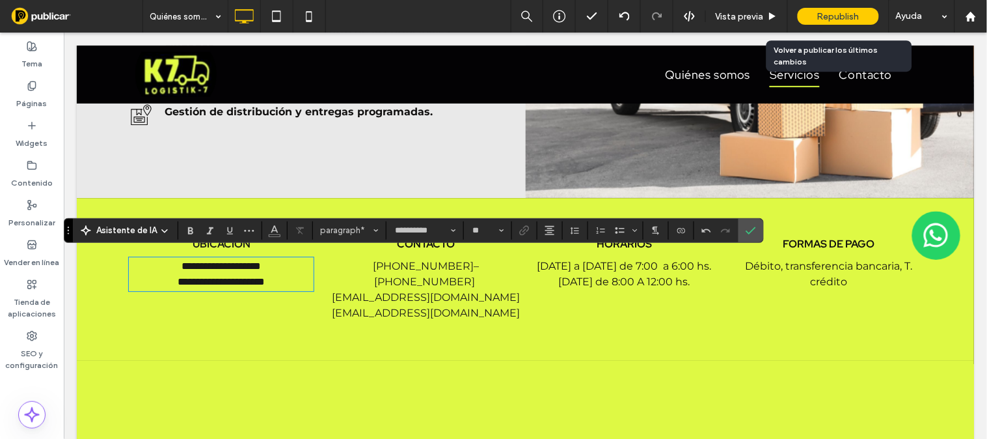
click at [856, 15] on span "Republish" at bounding box center [838, 16] width 42 height 11
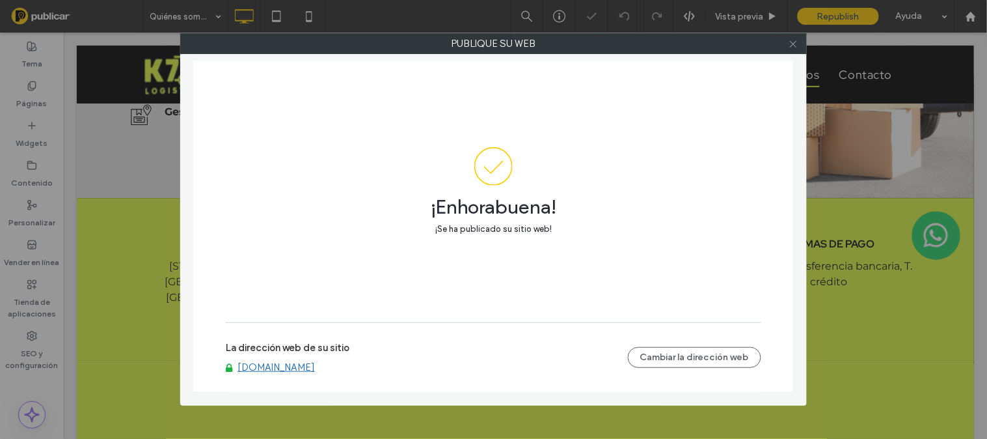
click at [795, 43] on icon at bounding box center [794, 44] width 10 height 10
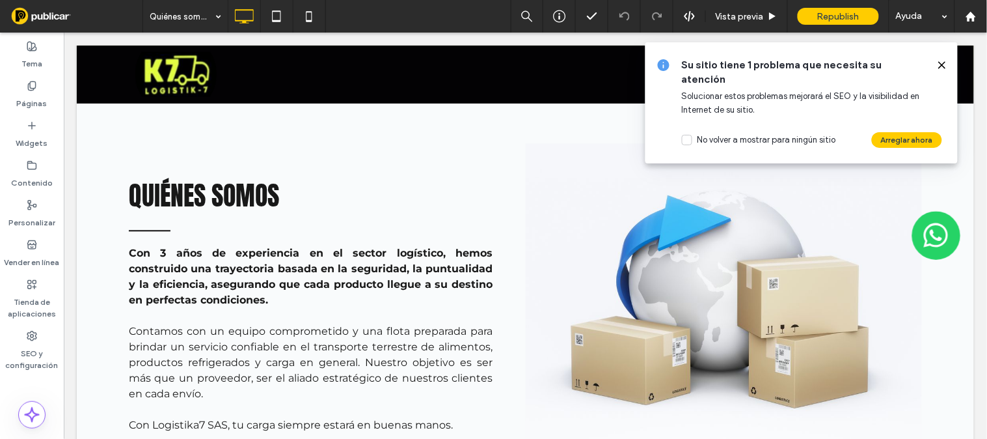
scroll to position [660, 0]
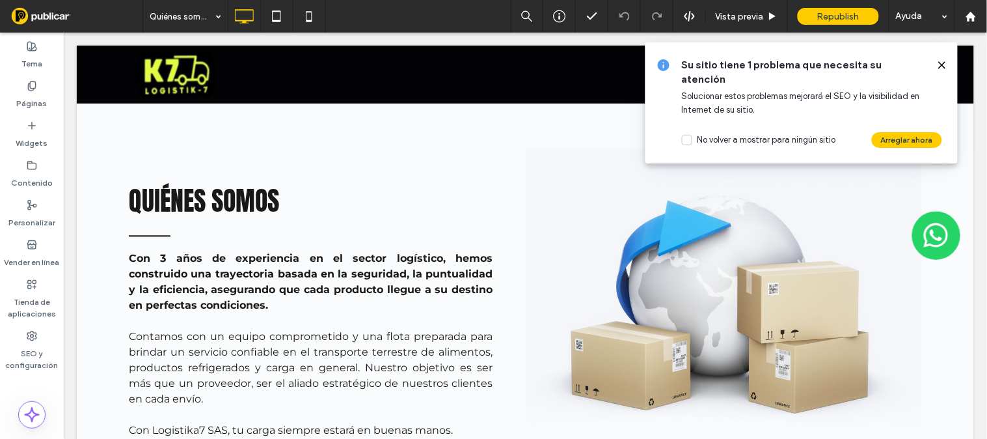
drag, startPoint x: 979, startPoint y: 351, endPoint x: 1010, endPoint y: 183, distance: 170.6
click at [163, 244] on div "Quiénes somos Con 3 años de experiencia en el sector logístico, hemos construid…" at bounding box center [326, 296] width 397 height 296
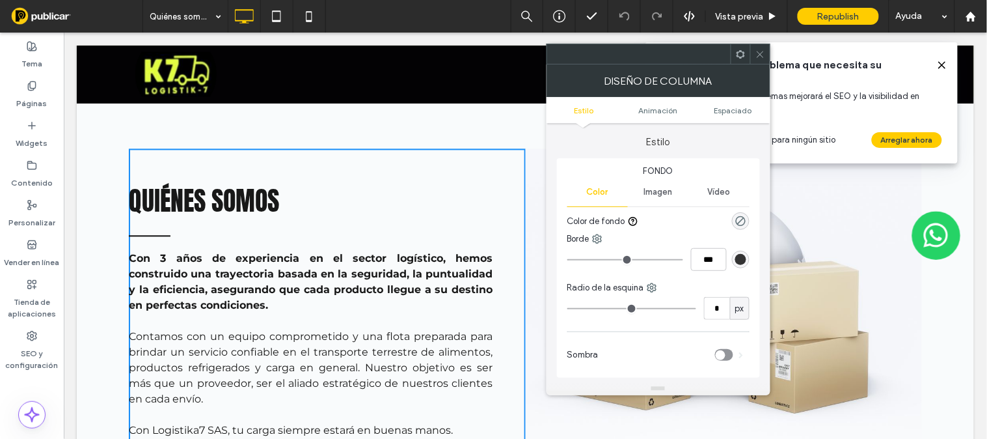
click at [163, 252] on strong "Con 3 años de experiencia en el sector logístico, hemos construido una trayecto…" at bounding box center [310, 281] width 364 height 59
click at [166, 252] on strong "Con 3 años de experiencia en el sector logístico, hemos construido una trayecto…" at bounding box center [310, 281] width 364 height 59
click at [172, 255] on strong "Con 3 años de experiencia en el sector logístico, hemos construido una trayecto…" at bounding box center [310, 281] width 364 height 59
click at [199, 264] on strong "Con 3 años de experiencia en el sector logístico, hemos construido una trayecto…" at bounding box center [310, 281] width 364 height 59
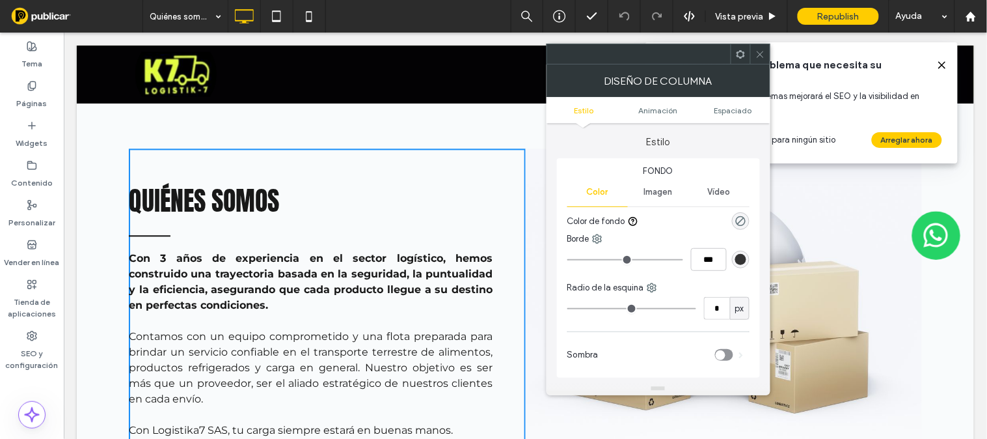
click at [180, 263] on strong "Con 3 años de experiencia en el sector logístico, hemos construido una trayecto…" at bounding box center [310, 281] width 364 height 59
click at [759, 55] on icon at bounding box center [760, 54] width 10 height 10
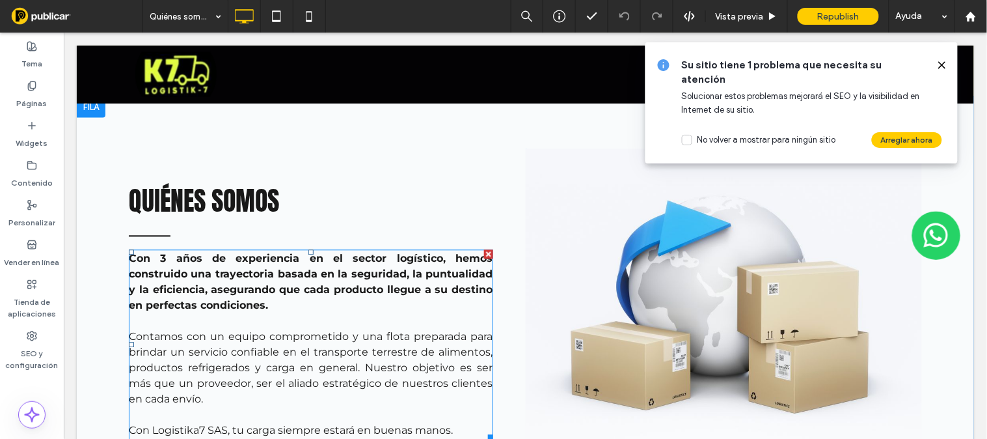
click at [160, 252] on strong "Con 3 años de experiencia en el sector logístico, hemos construido una trayecto…" at bounding box center [310, 281] width 364 height 59
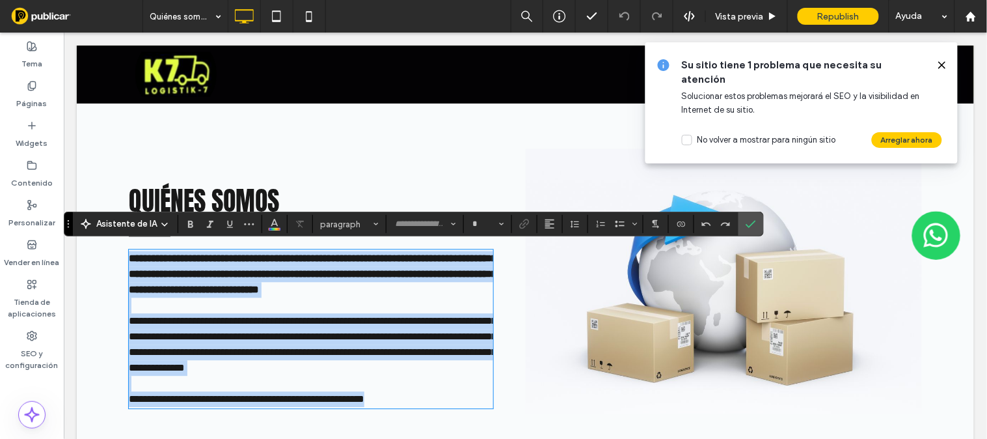
type input "**********"
type input "**"
click at [164, 256] on strong "**********" at bounding box center [312, 273] width 368 height 41
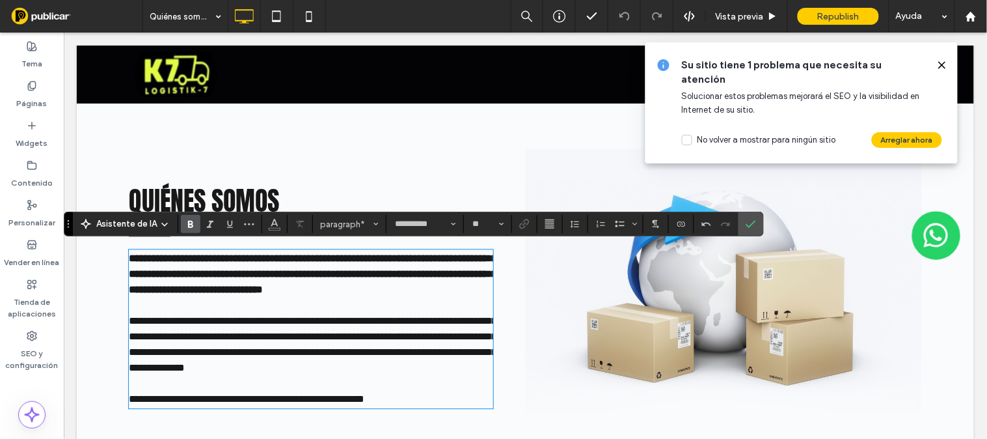
click at [160, 255] on strong "**********" at bounding box center [312, 273] width 368 height 41
click at [450, 255] on strong "**********" at bounding box center [312, 273] width 368 height 41
drag, startPoint x: 939, startPoint y: 62, endPoint x: 876, endPoint y: 30, distance: 71.0
click at [939, 62] on icon at bounding box center [942, 65] width 10 height 10
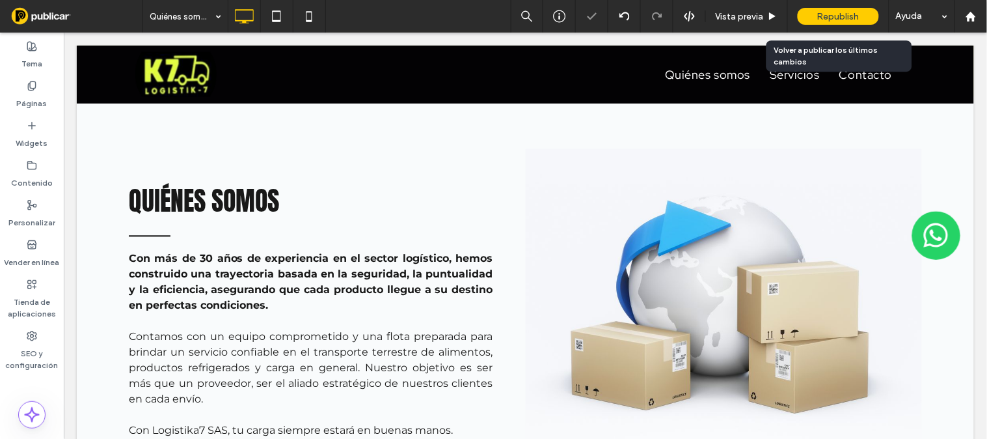
click at [833, 14] on span "Republish" at bounding box center [838, 16] width 42 height 11
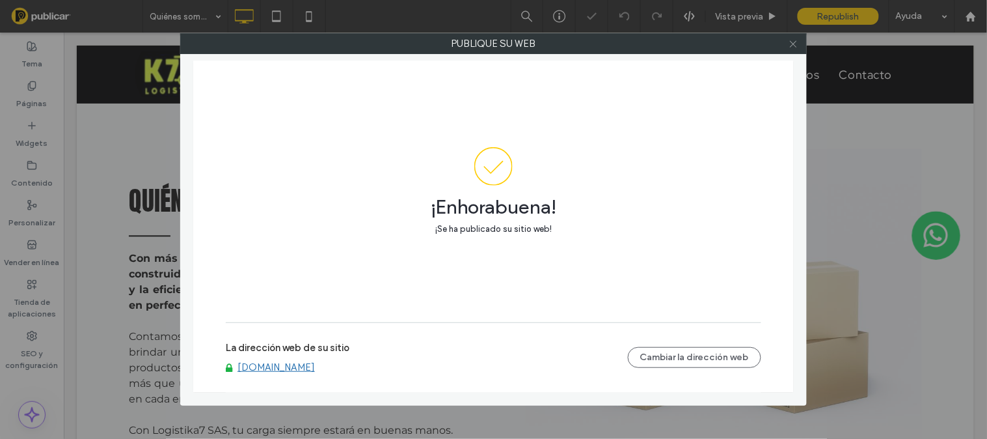
click at [794, 43] on icon at bounding box center [794, 44] width 10 height 10
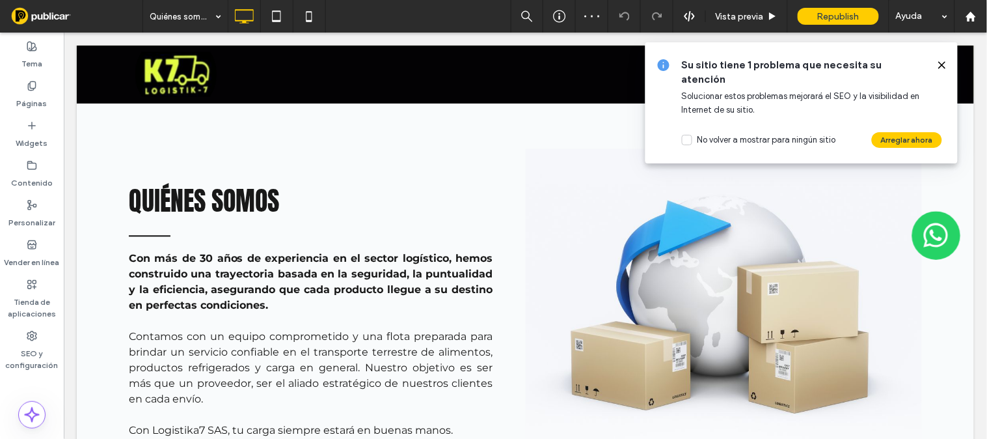
click at [941, 58] on span at bounding box center [942, 65] width 10 height 14
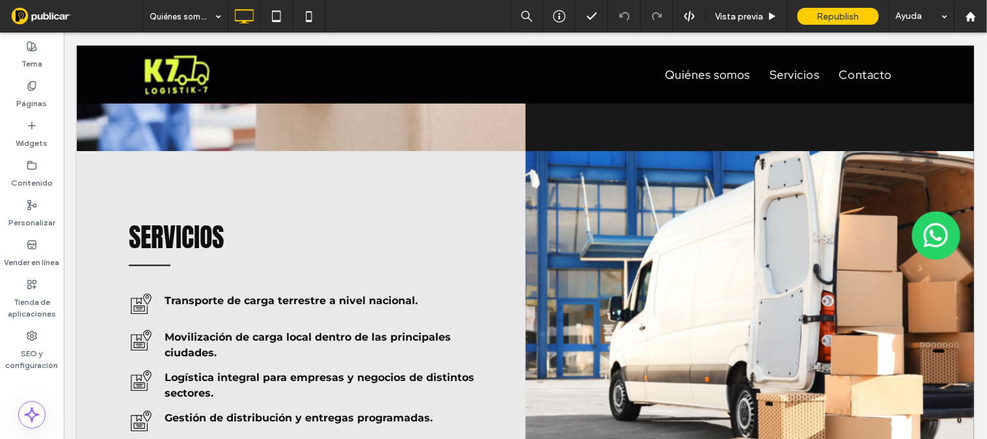
scroll to position [1682, 0]
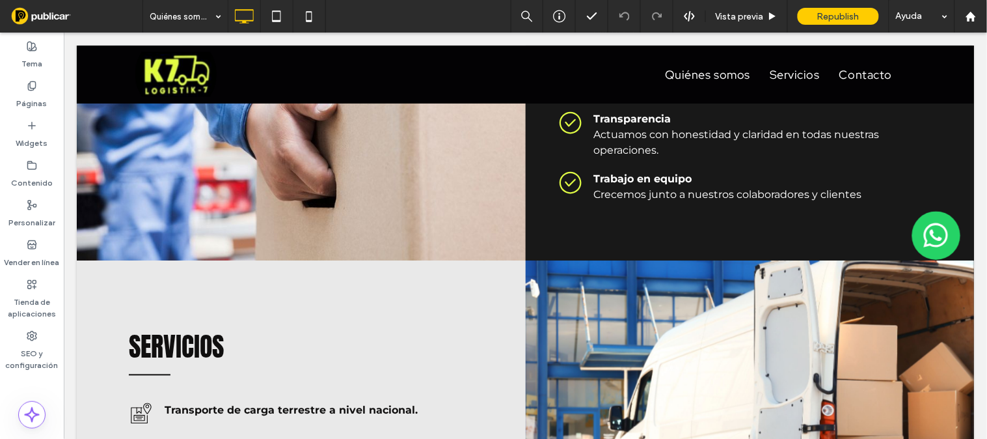
drag, startPoint x: 975, startPoint y: 318, endPoint x: 985, endPoint y: 375, distance: 58.1
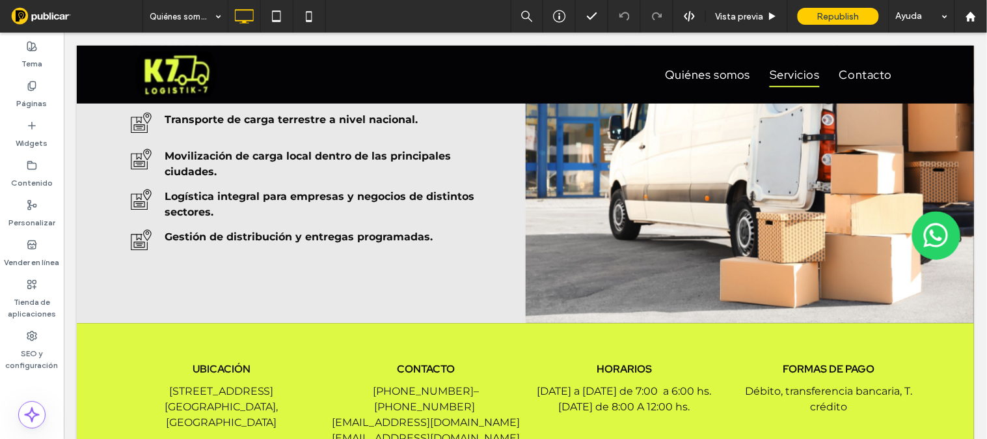
scroll to position [1989, 0]
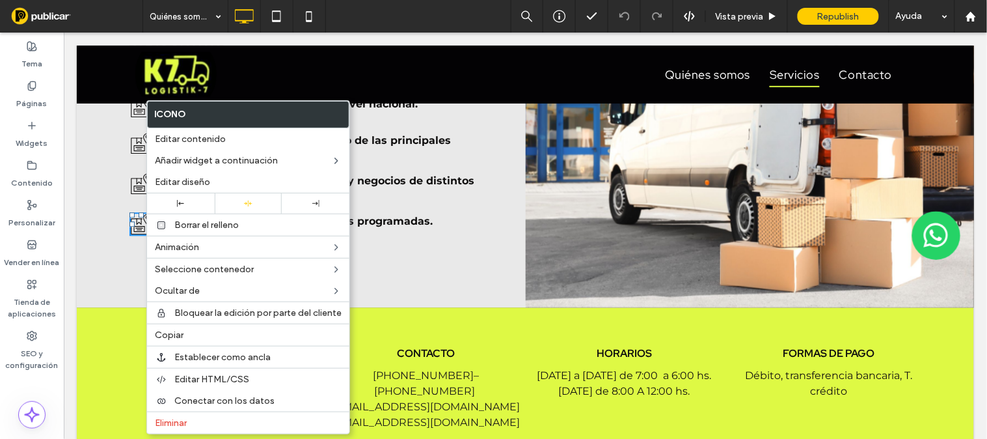
click at [489, 268] on div "Servicios Click To Paste Transporte de carga terrestre a nivel nacional. Click …" at bounding box center [300, 130] width 449 height 353
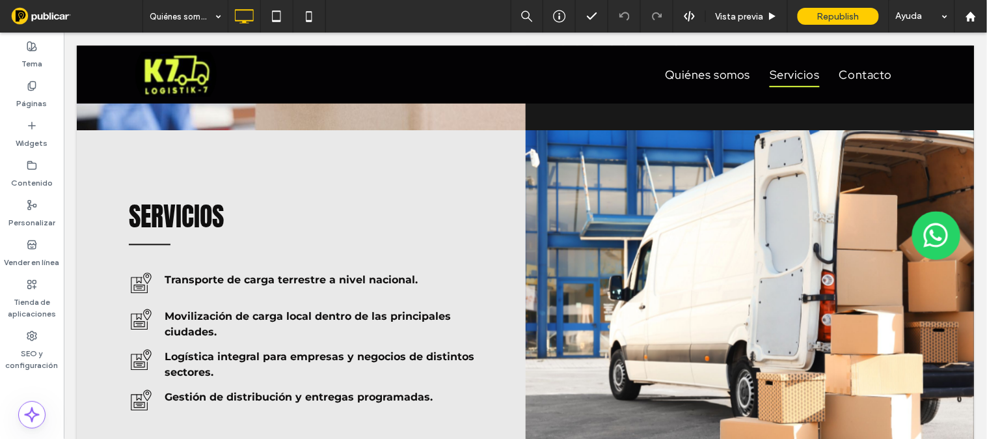
scroll to position [1833, 0]
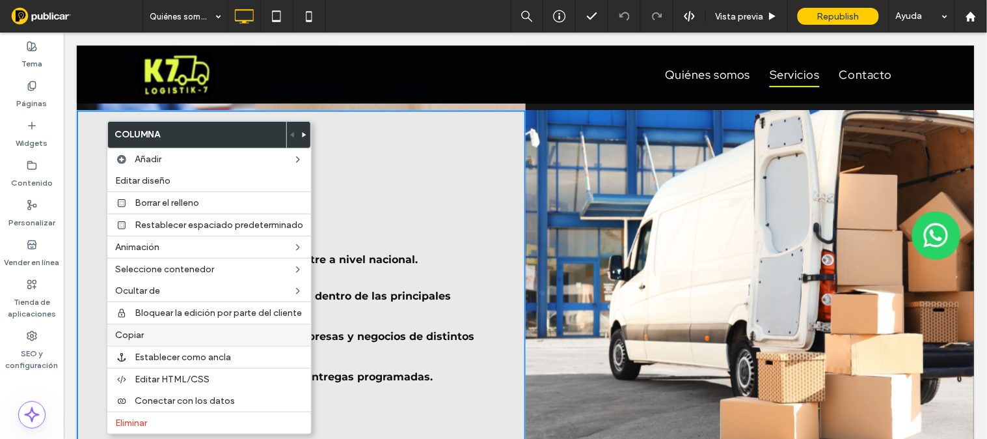
click at [154, 329] on label "Copiar" at bounding box center [209, 334] width 188 height 11
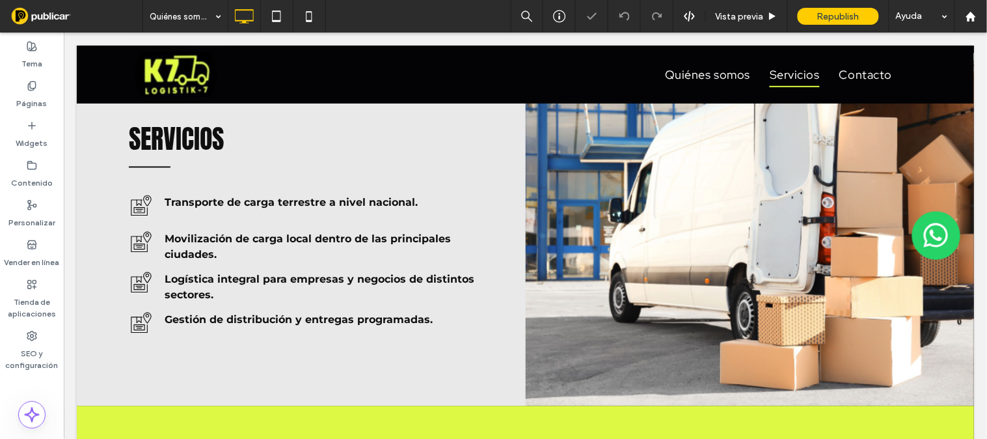
scroll to position [1911, 0]
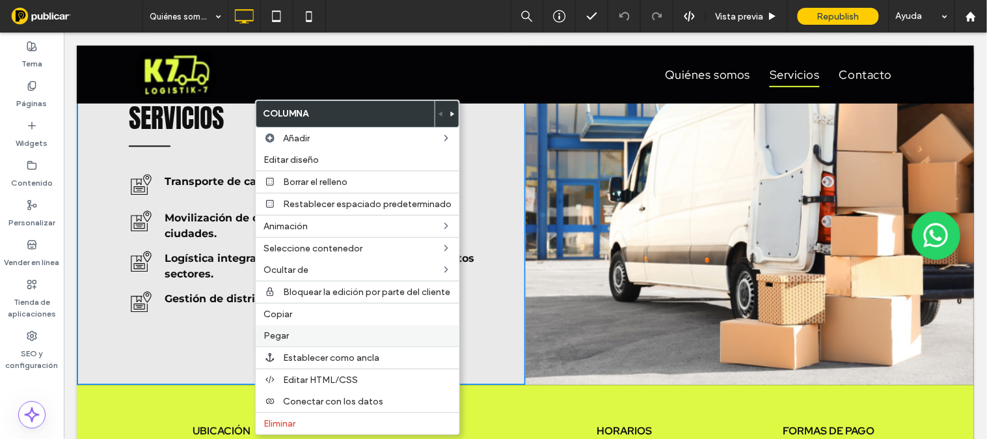
click at [280, 334] on span "Pegar" at bounding box center [275, 335] width 25 height 11
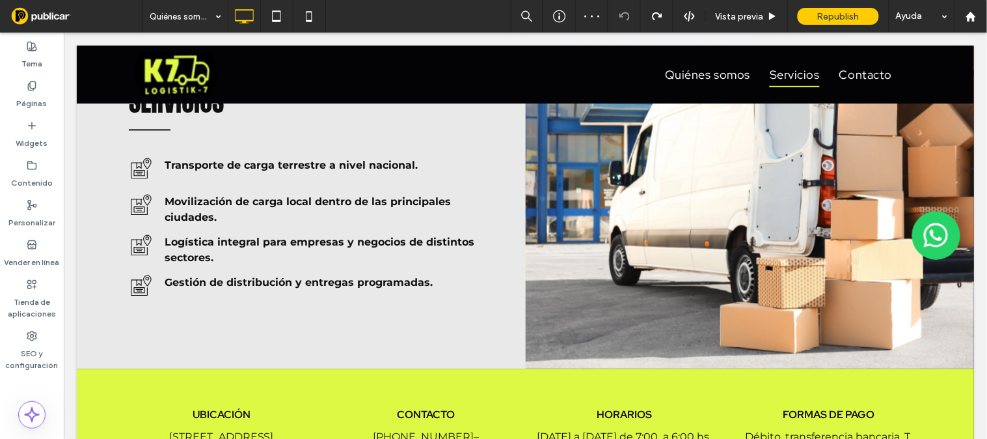
scroll to position [1906, 0]
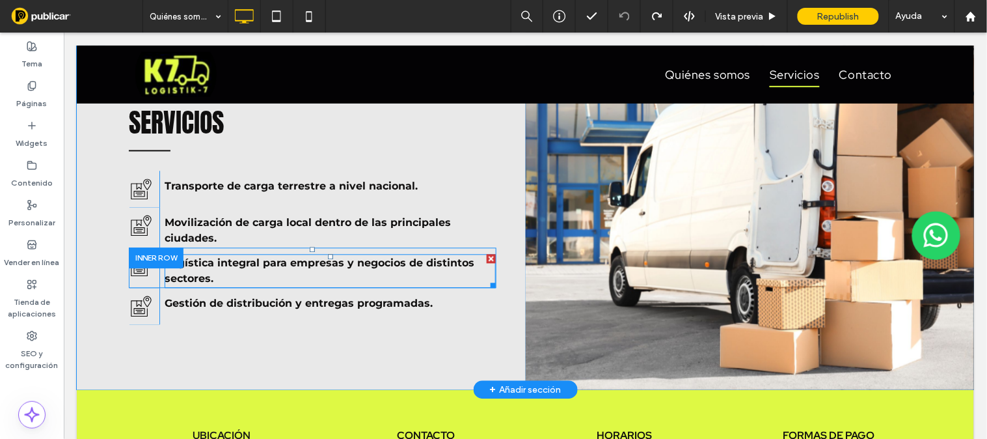
click at [269, 276] on p "Logística integral para empresas y negocios de distintos sectores." at bounding box center [329, 270] width 331 height 31
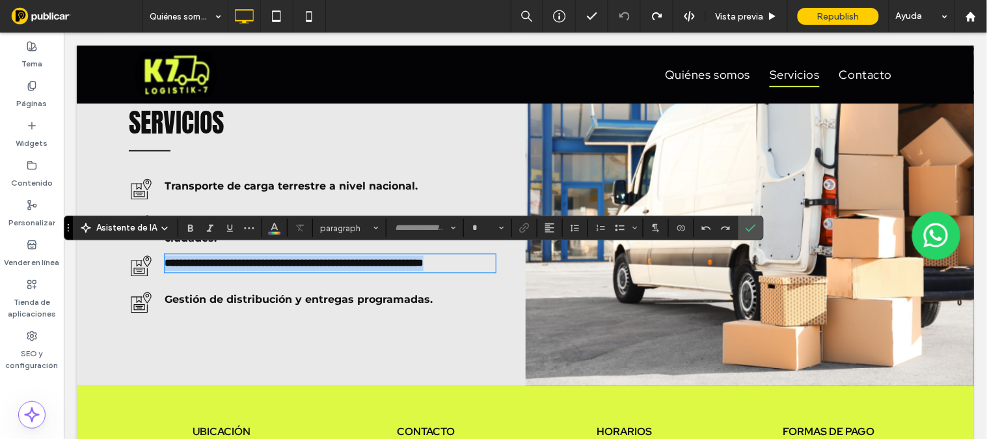
type input "**********"
type input "**"
drag, startPoint x: 295, startPoint y: 254, endPoint x: 349, endPoint y: 263, distance: 55.3
click at [349, 263] on span "**********" at bounding box center [280, 263] width 232 height 10
click at [353, 260] on span "**********" at bounding box center [258, 263] width 189 height 10
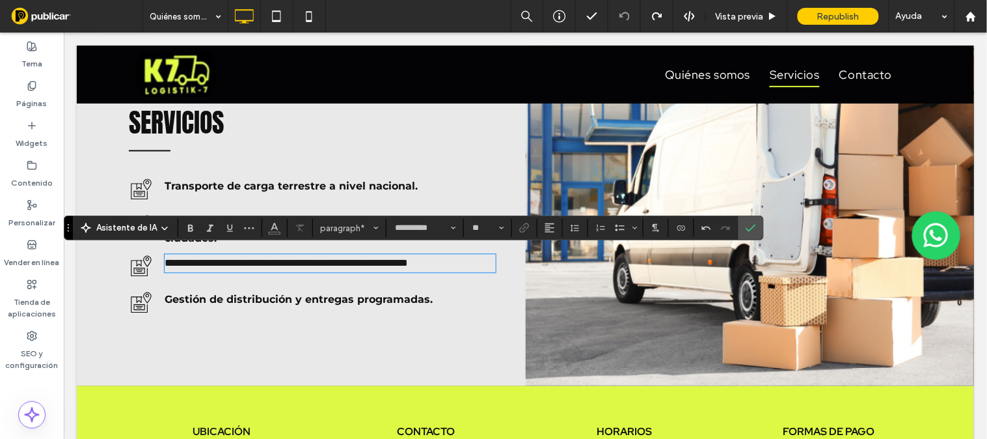
click at [407, 258] on span "**********" at bounding box center [285, 263] width 243 height 10
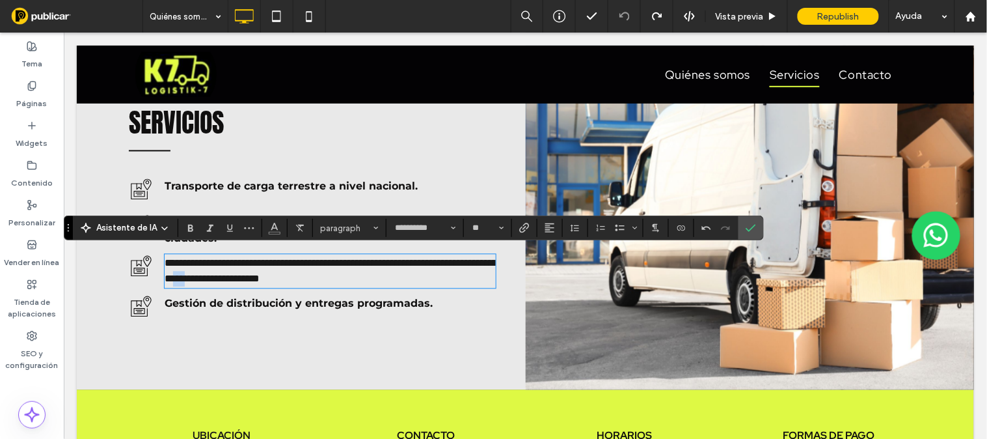
drag, startPoint x: 373, startPoint y: 275, endPoint x: 352, endPoint y: 273, distance: 21.6
click at [352, 273] on span "**********" at bounding box center [330, 270] width 332 height 25
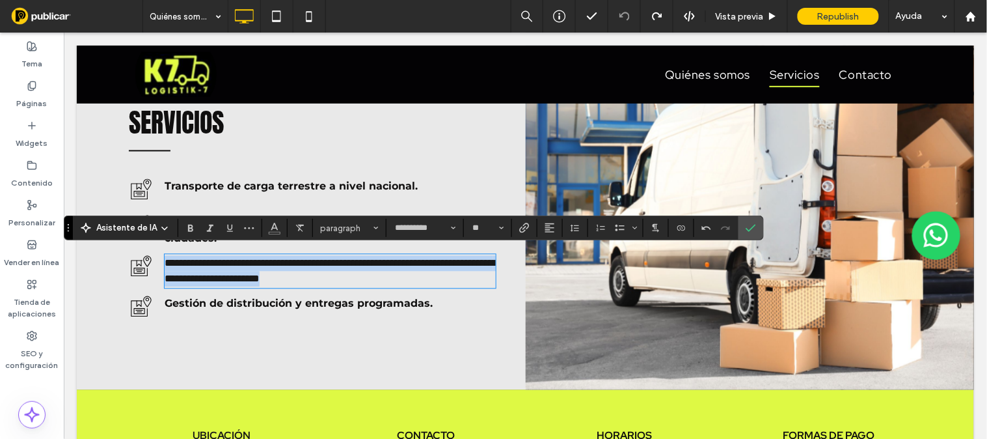
drag, startPoint x: 468, startPoint y: 277, endPoint x: 160, endPoint y: 250, distance: 309.5
click at [160, 250] on div "**********" at bounding box center [327, 267] width 336 height 40
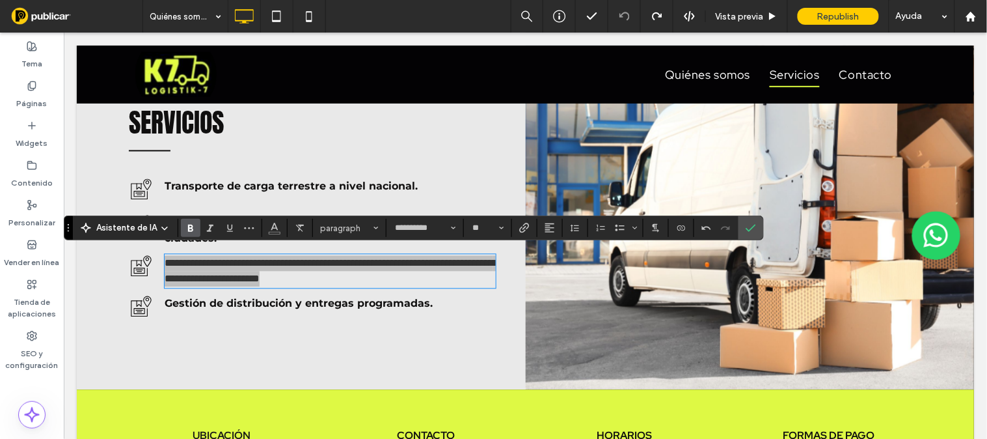
click at [192, 226] on icon "Negrita" at bounding box center [190, 228] width 10 height 10
click at [275, 310] on div "Gestión de distribución y entregas programadas. Click To Paste" at bounding box center [327, 306] width 336 height 36
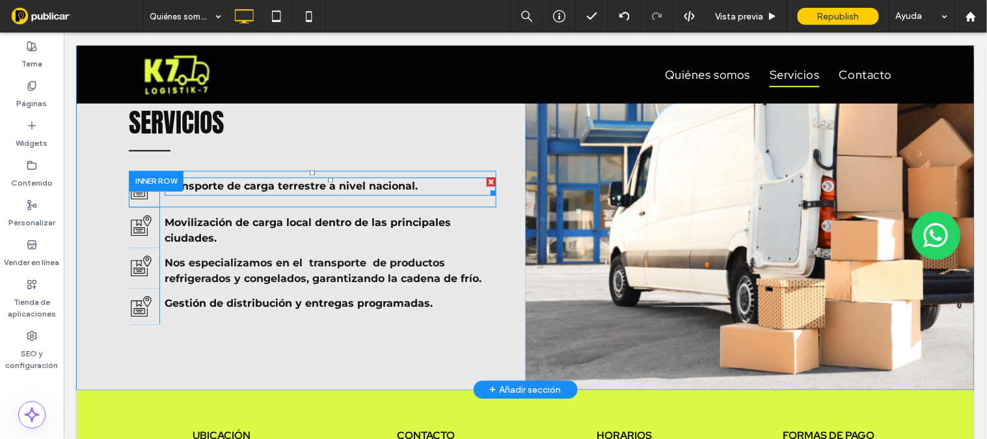
click at [320, 184] on strong "Transporte de carga terrestre a nivel nacional." at bounding box center [290, 186] width 253 height 12
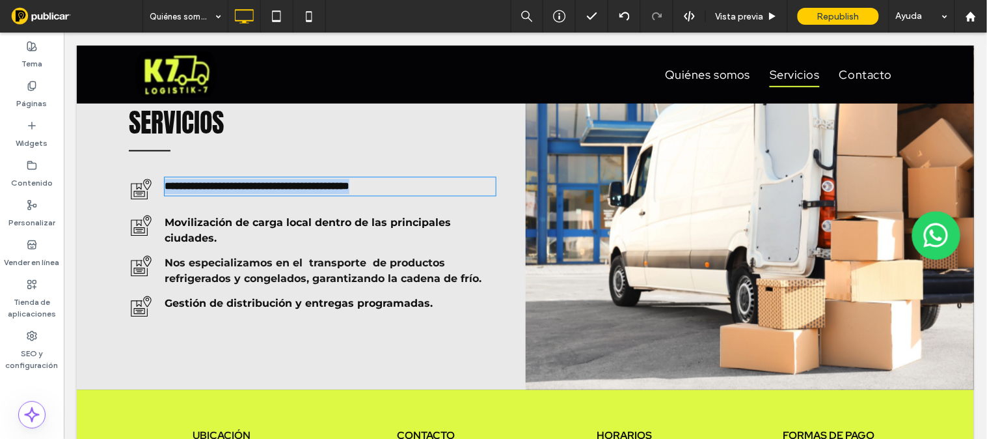
type input "**********"
type input "**"
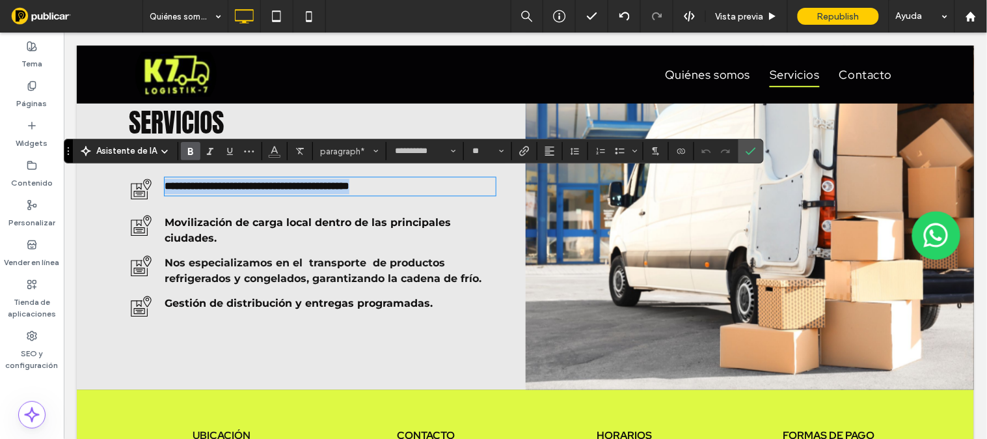
click at [303, 181] on strong "**********" at bounding box center [256, 186] width 185 height 10
click at [271, 181] on strong "**********" at bounding box center [256, 186] width 185 height 10
drag, startPoint x: 351, startPoint y: 184, endPoint x: 303, endPoint y: 183, distance: 47.5
click at [303, 183] on strong "**********" at bounding box center [266, 186] width 204 height 10
click at [224, 182] on strong "**********" at bounding box center [248, 186] width 169 height 10
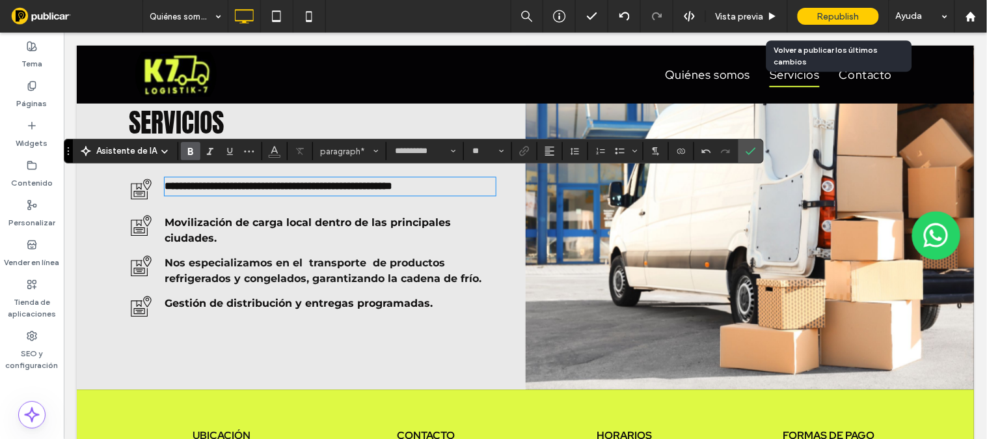
click at [862, 16] on div "Republish" at bounding box center [838, 16] width 81 height 17
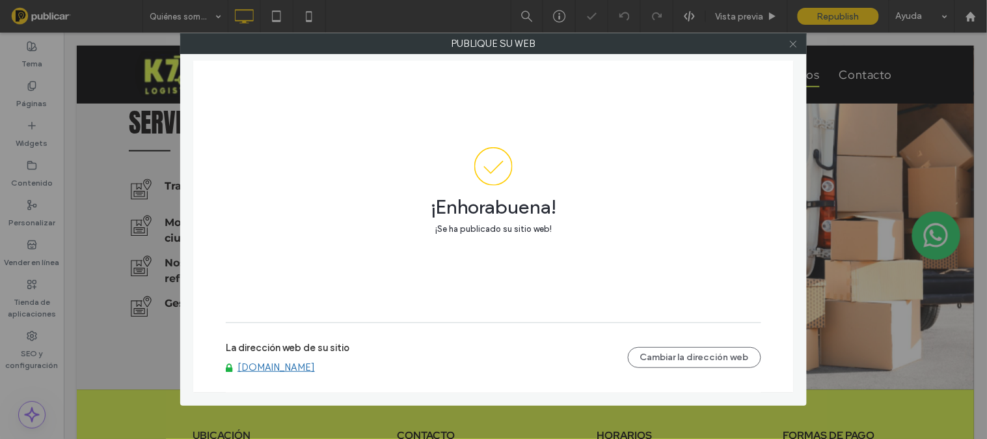
click at [795, 48] on icon at bounding box center [794, 44] width 10 height 10
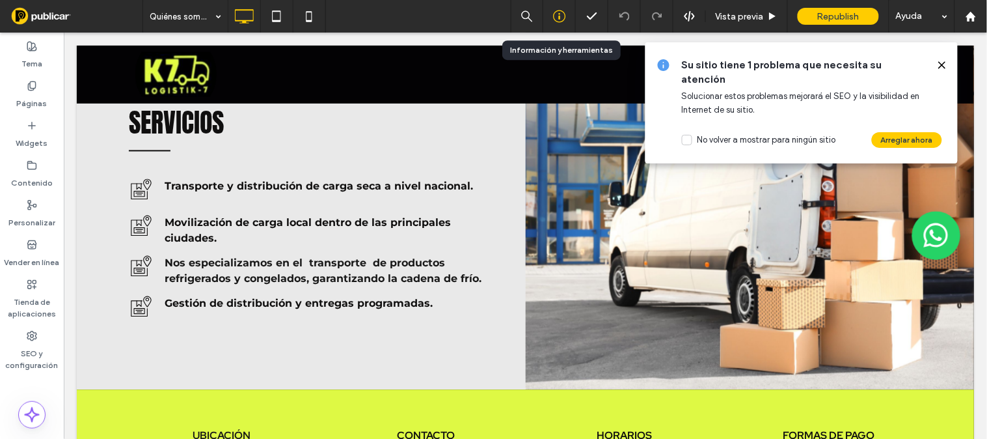
click at [556, 15] on icon at bounding box center [559, 16] width 13 height 13
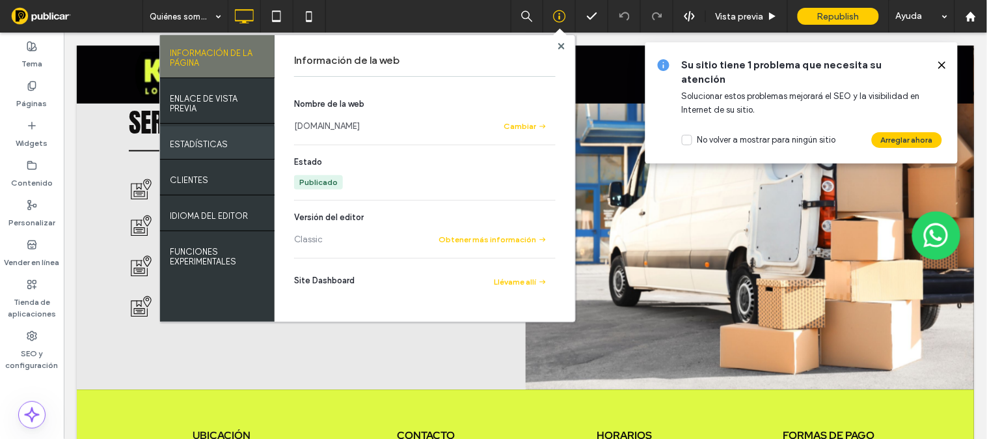
click at [189, 144] on label "ESTADÍSTICAS" at bounding box center [199, 141] width 58 height 16
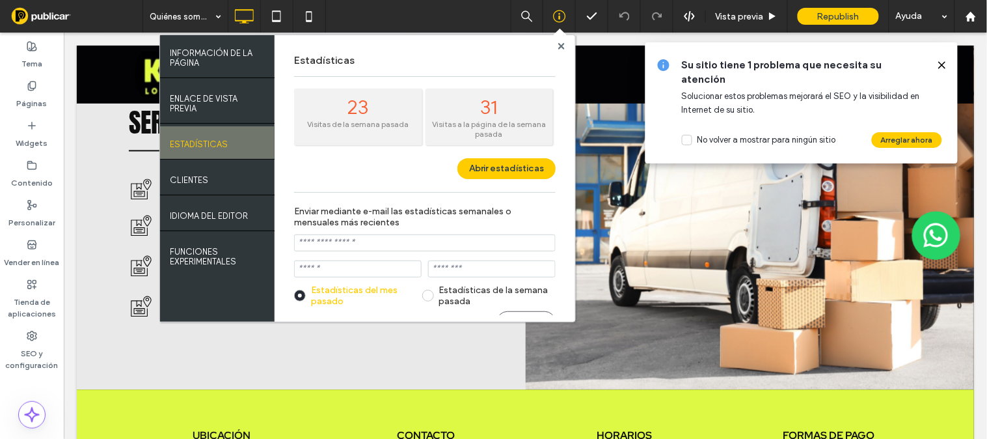
click at [946, 63] on icon at bounding box center [942, 65] width 10 height 10
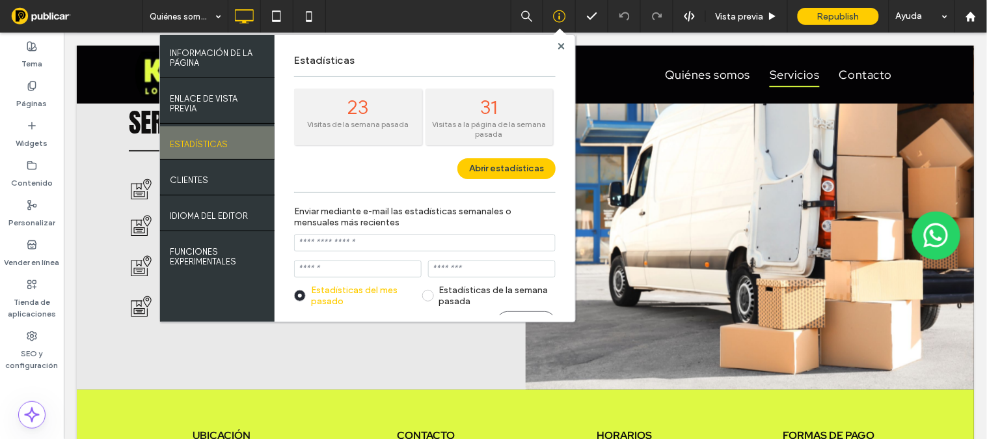
click at [556, 164] on div "Estadísticas 23 Visitas de la semana pasada 31 Visitas a la página de la semana…" at bounding box center [425, 178] width 301 height 286
click at [543, 165] on button "Abrir estadísticas" at bounding box center [506, 168] width 98 height 21
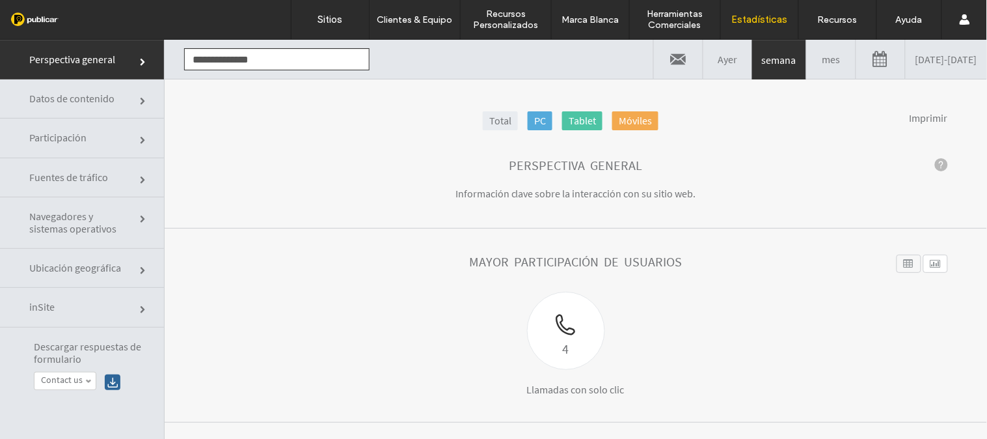
click at [969, 126] on div "Total PC Tablet Móviles Imprimir" at bounding box center [576, 121] width 822 height 21
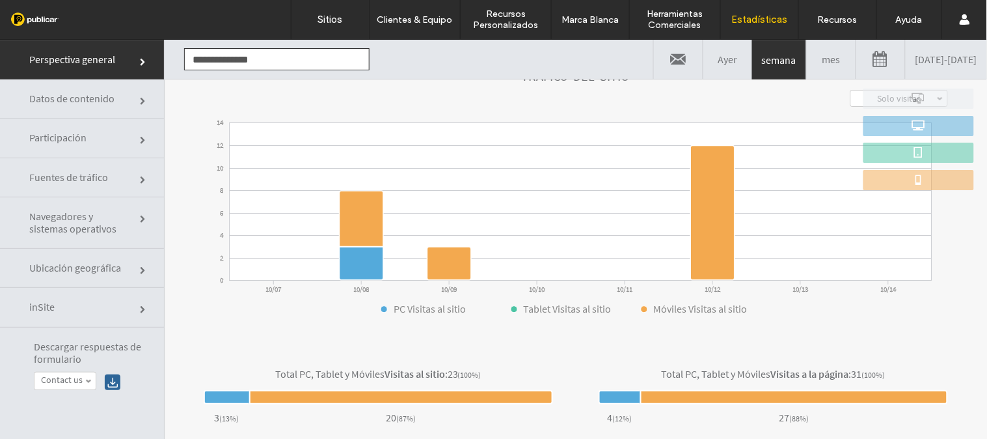
scroll to position [366, 0]
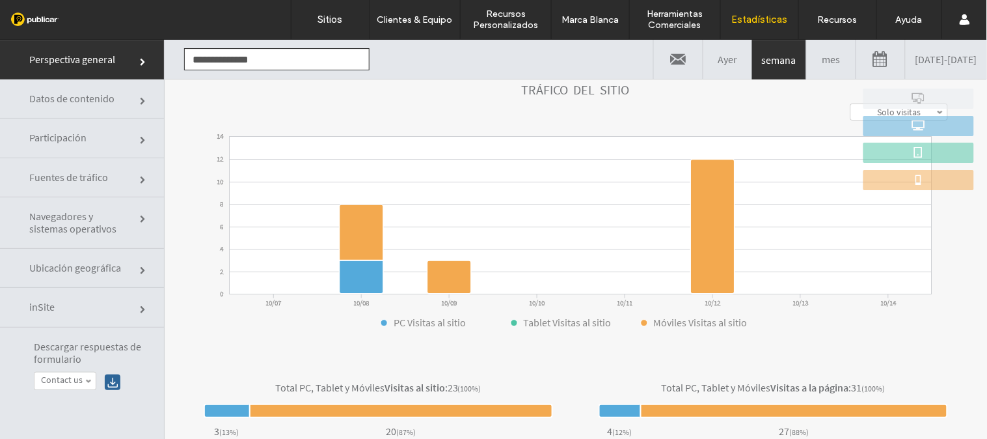
click at [807, 55] on link "mes" at bounding box center [831, 58] width 49 height 39
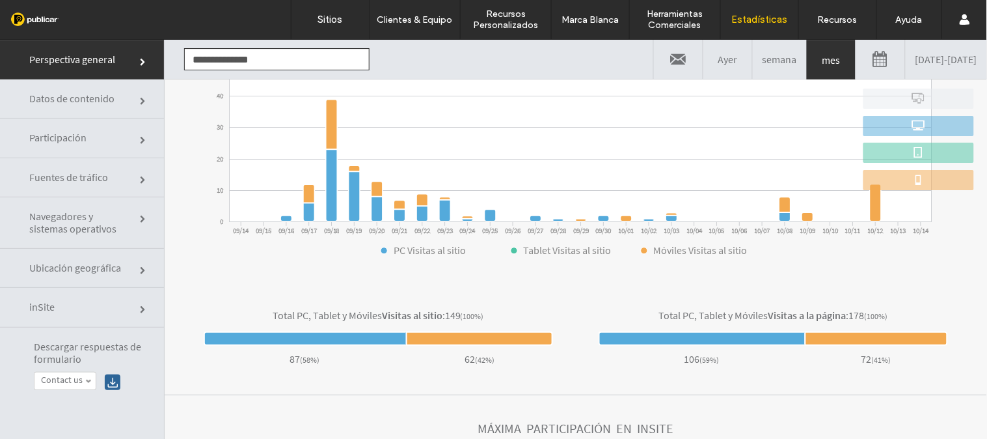
scroll to position [441, 0]
